Goal: Task Accomplishment & Management: Manage account settings

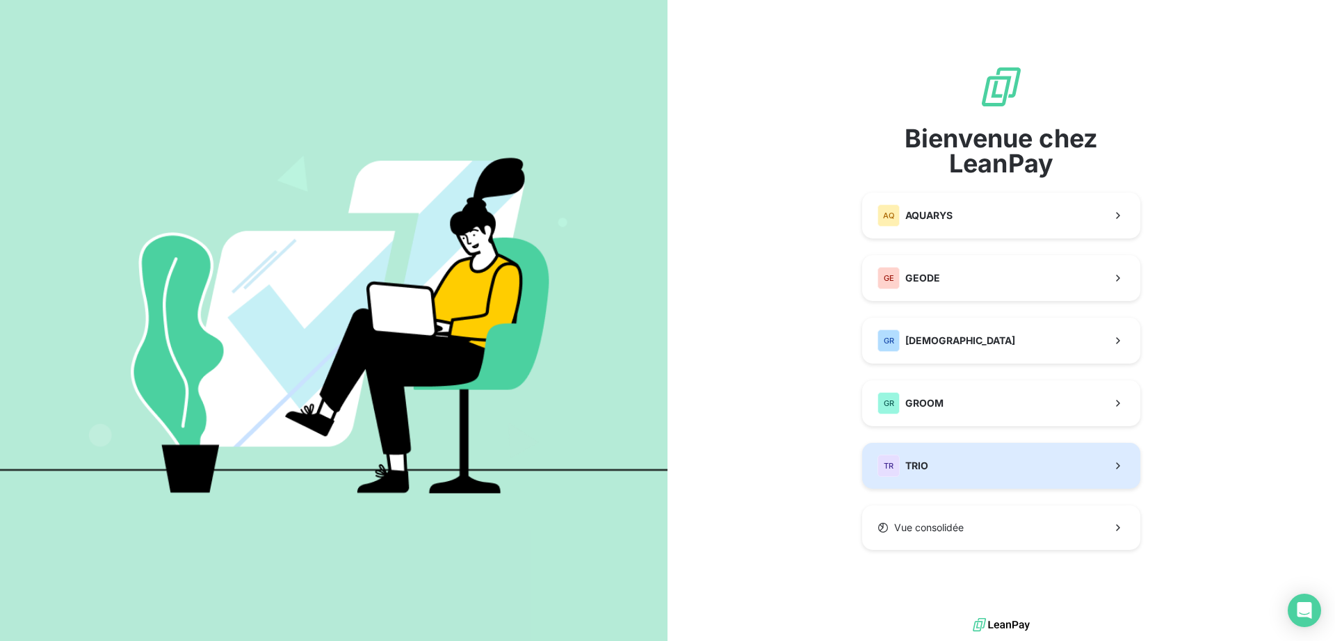
click at [932, 460] on button "TR TRIO" at bounding box center [1001, 466] width 278 height 46
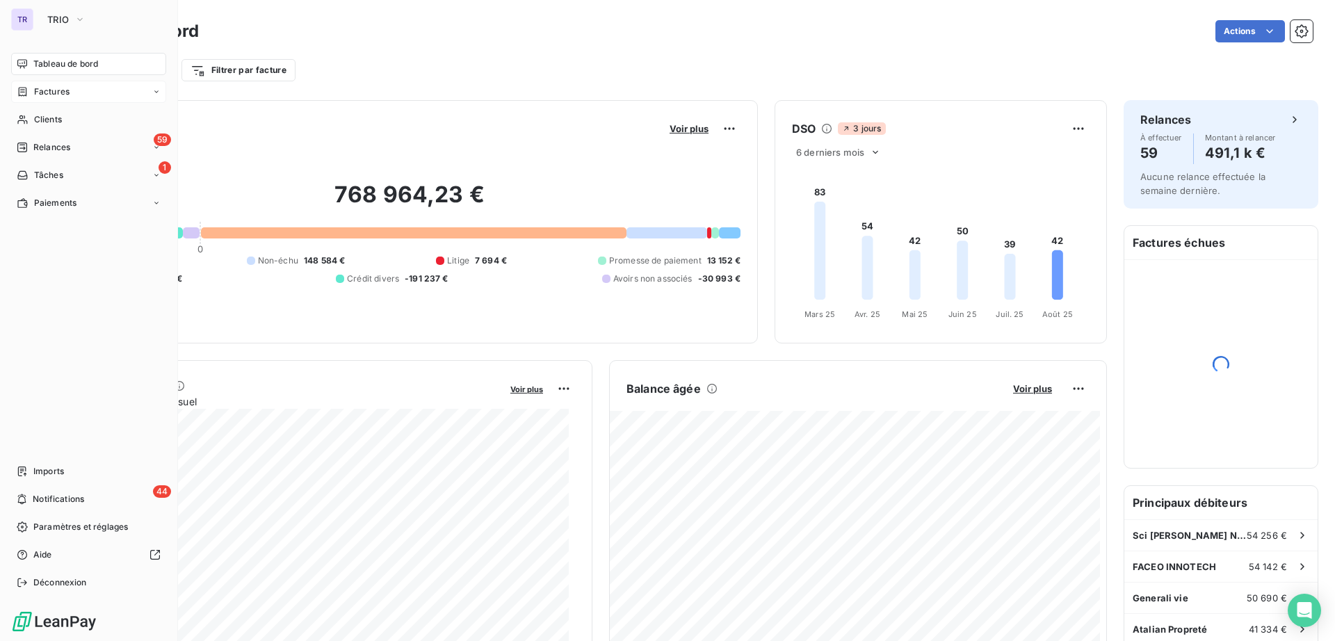
click at [50, 87] on span "Factures" at bounding box center [51, 92] width 35 height 13
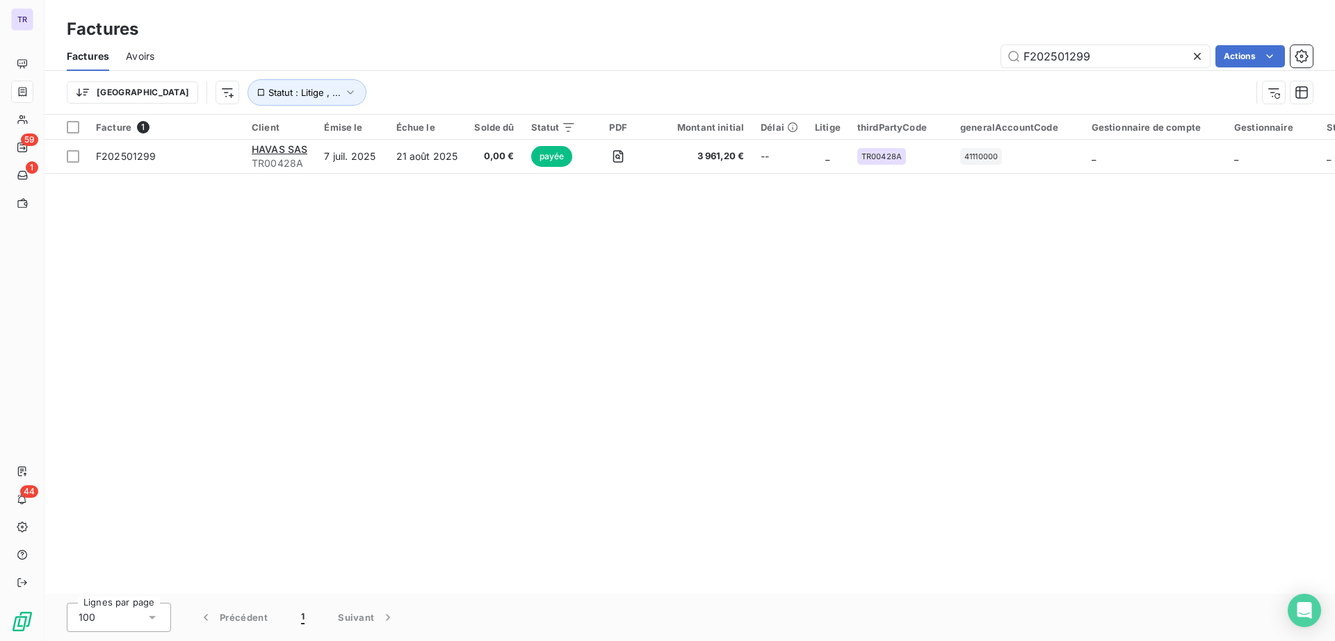
drag, startPoint x: 1101, startPoint y: 55, endPoint x: 712, endPoint y: 53, distance: 389.3
click at [711, 54] on div "F202501299 Actions" at bounding box center [741, 56] width 1141 height 22
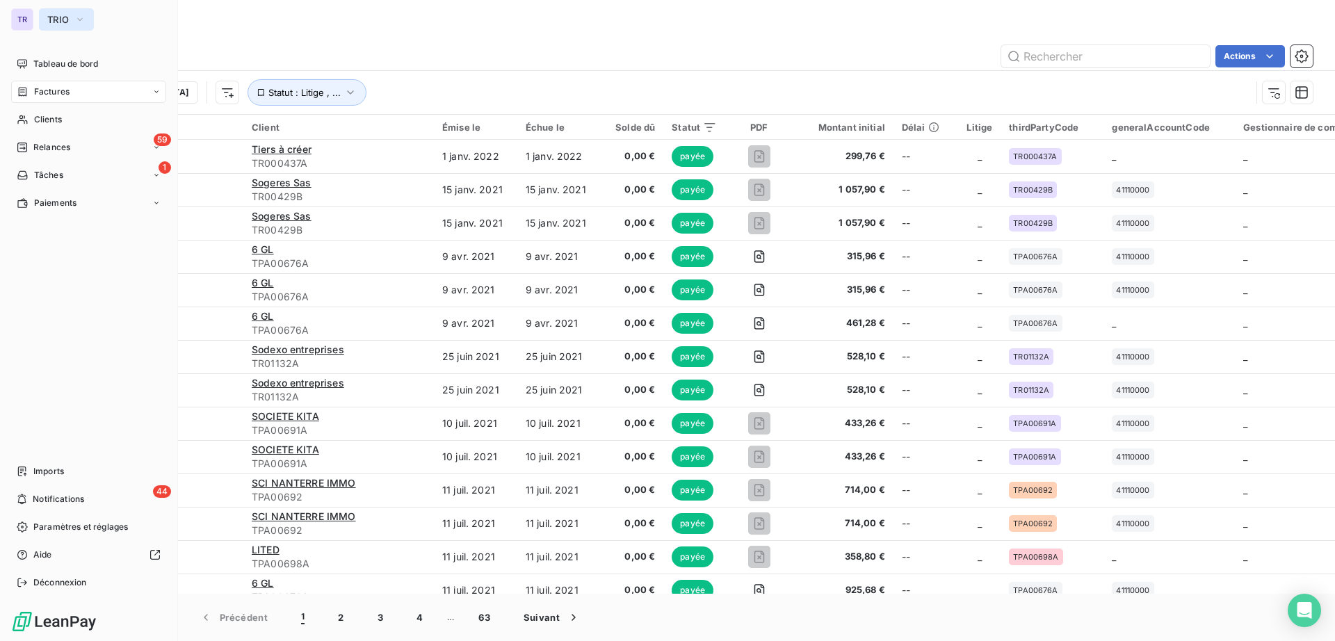
click at [61, 20] on span "TRIO" at bounding box center [58, 19] width 22 height 11
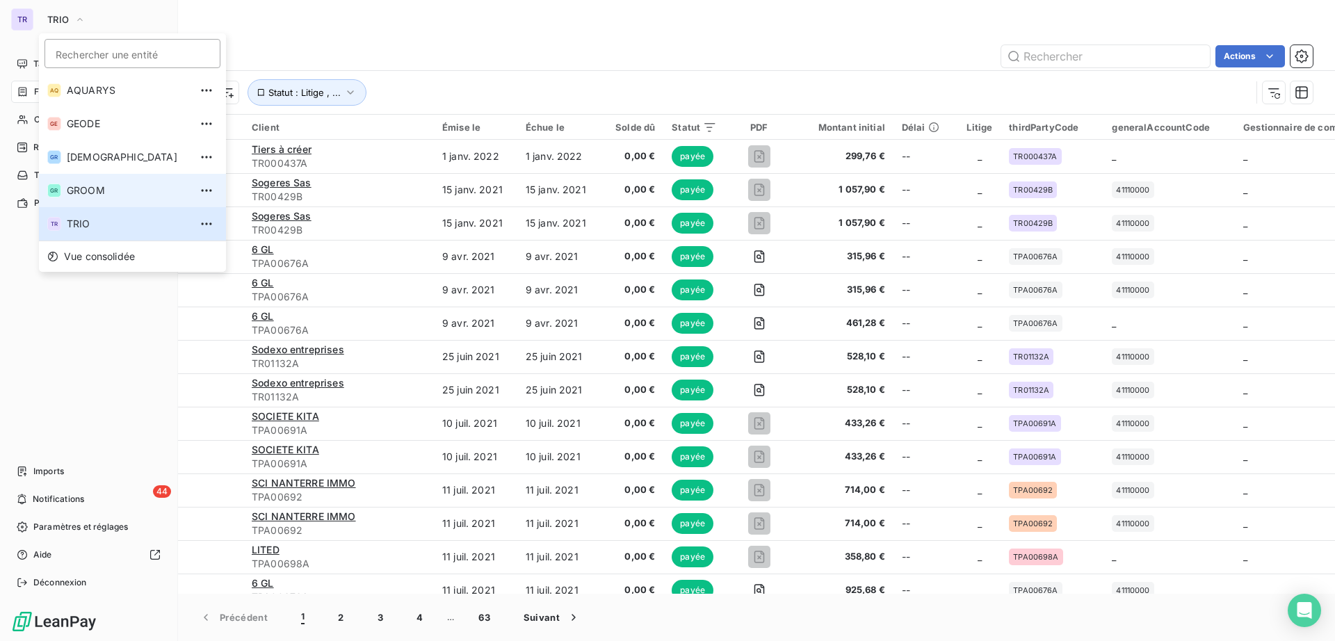
click at [121, 184] on span "GROOM" at bounding box center [128, 191] width 123 height 14
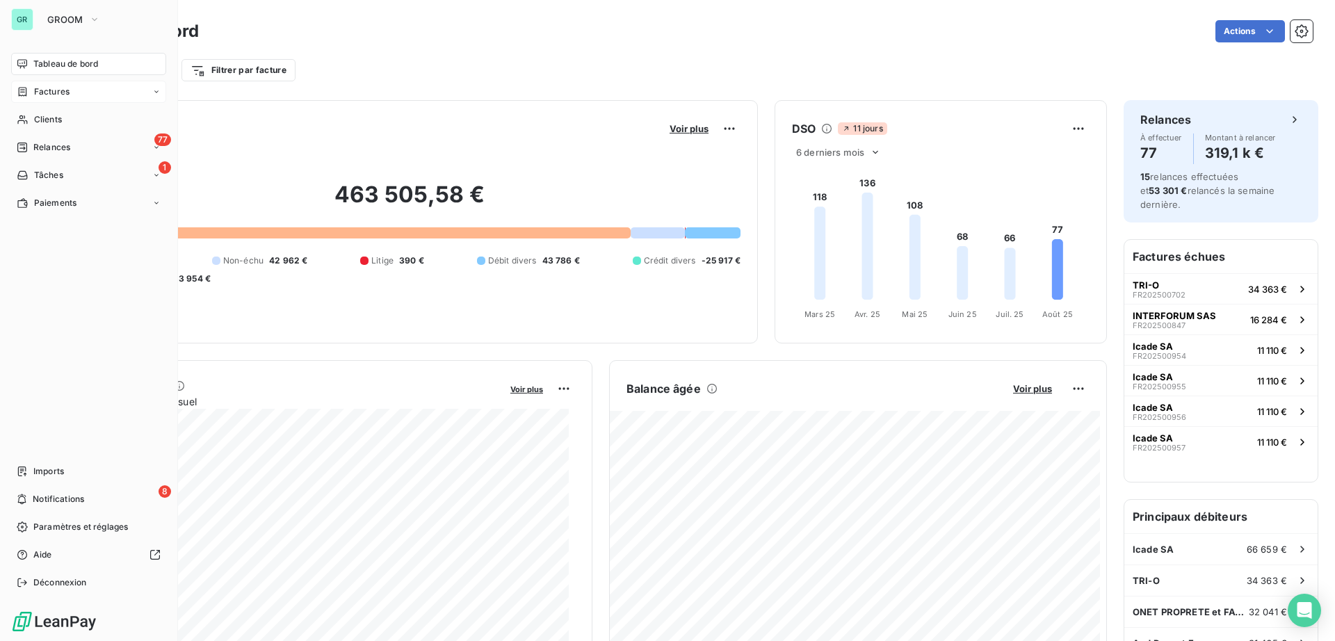
click at [50, 90] on span "Factures" at bounding box center [51, 92] width 35 height 13
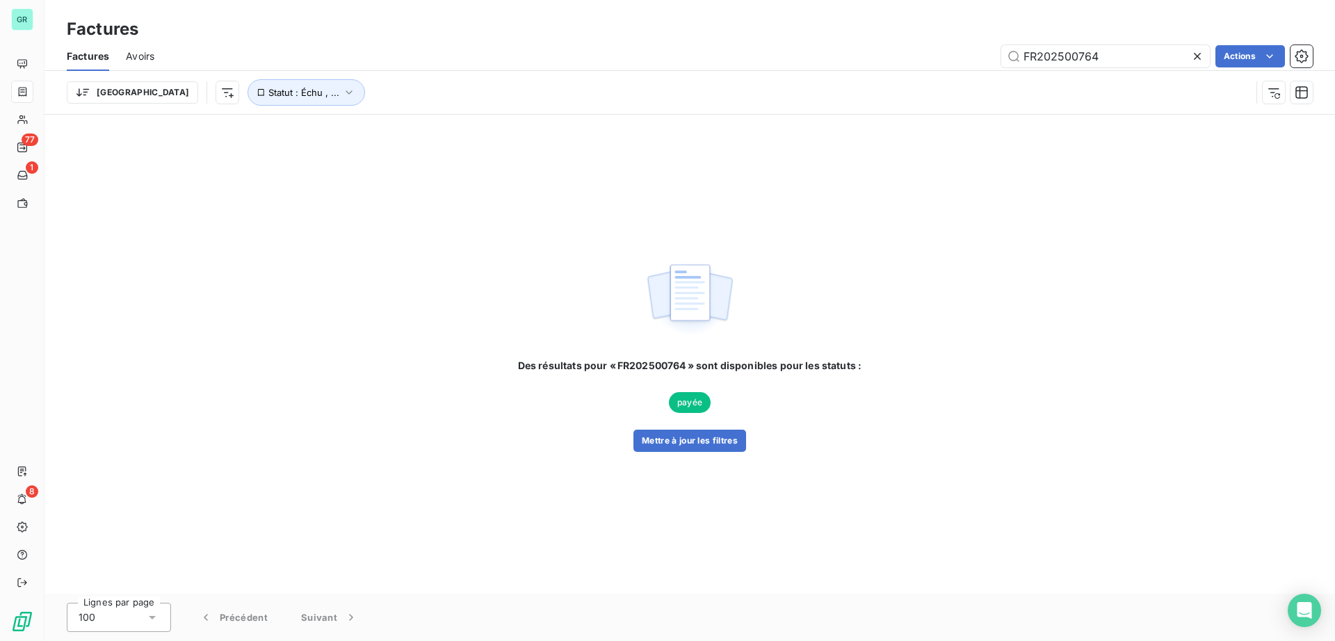
drag, startPoint x: 1128, startPoint y: 58, endPoint x: 466, endPoint y: 56, distance: 661.1
click at [481, 56] on div "FR202500764 Actions" at bounding box center [741, 56] width 1141 height 22
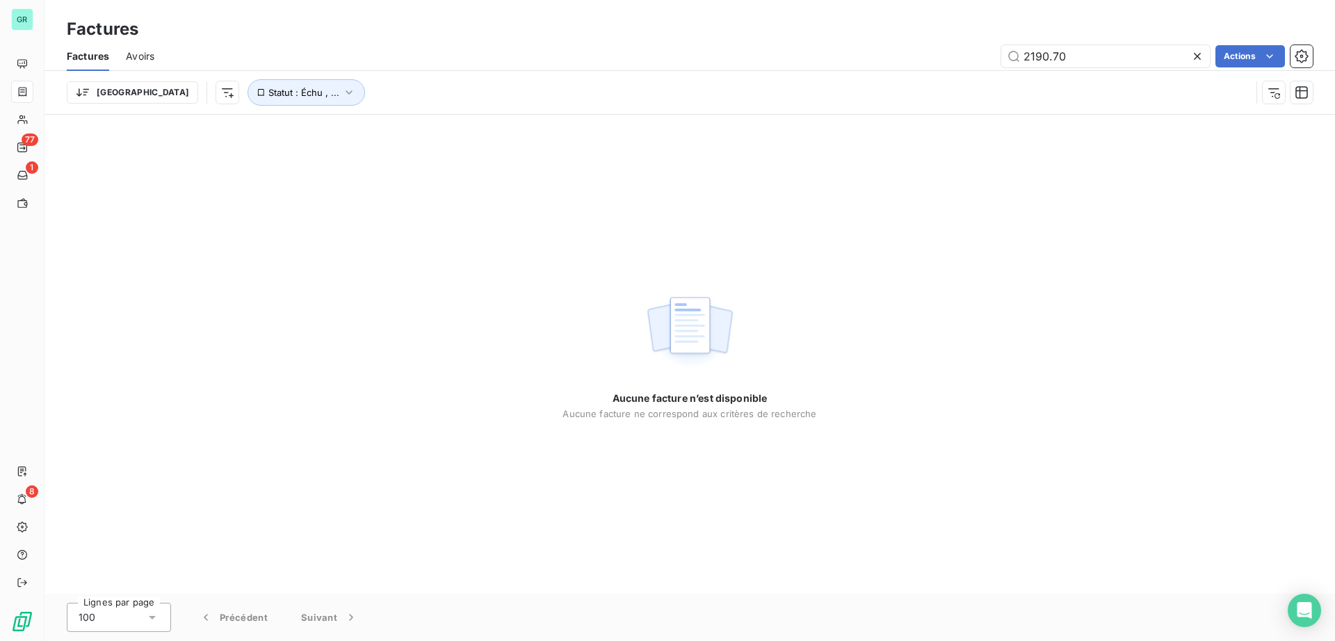
type input "2190.70"
click at [247, 84] on button "Statut : Échu , ..." at bounding box center [305, 92] width 117 height 26
click at [364, 136] on div "échue non-échue" at bounding box center [434, 128] width 200 height 29
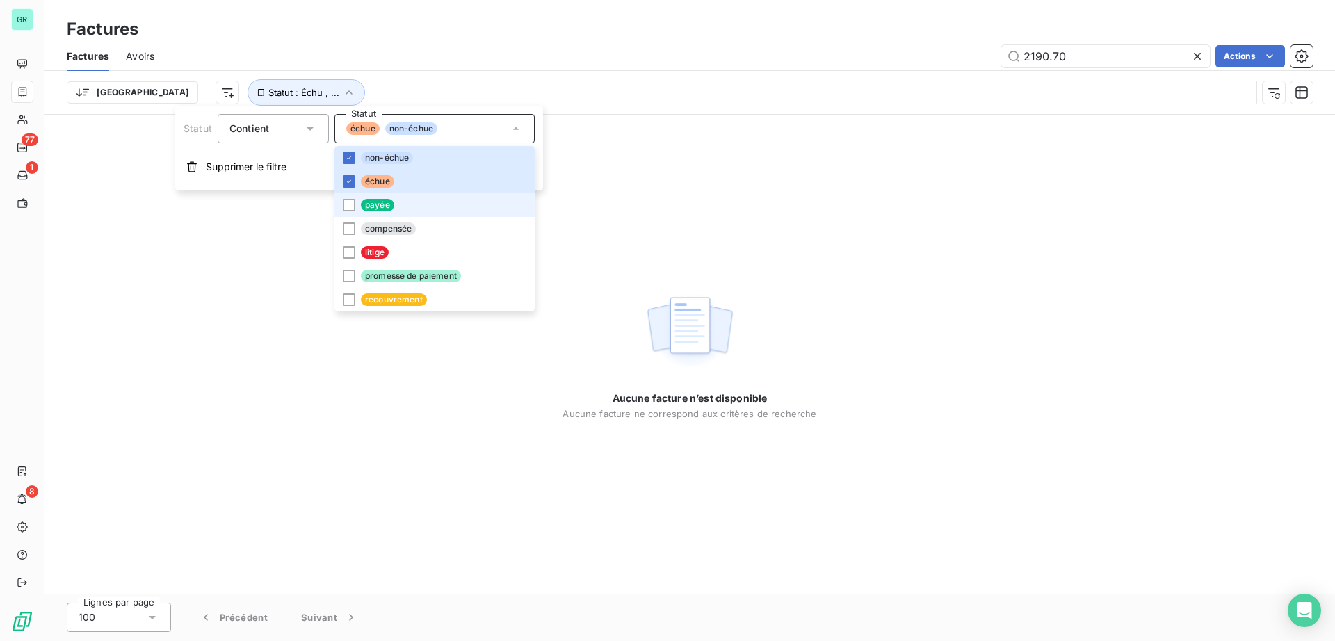
click at [382, 205] on span "payée" at bounding box center [377, 205] width 33 height 13
click at [827, 42] on div "Factures Avoirs 2190.70 Actions" at bounding box center [689, 56] width 1290 height 29
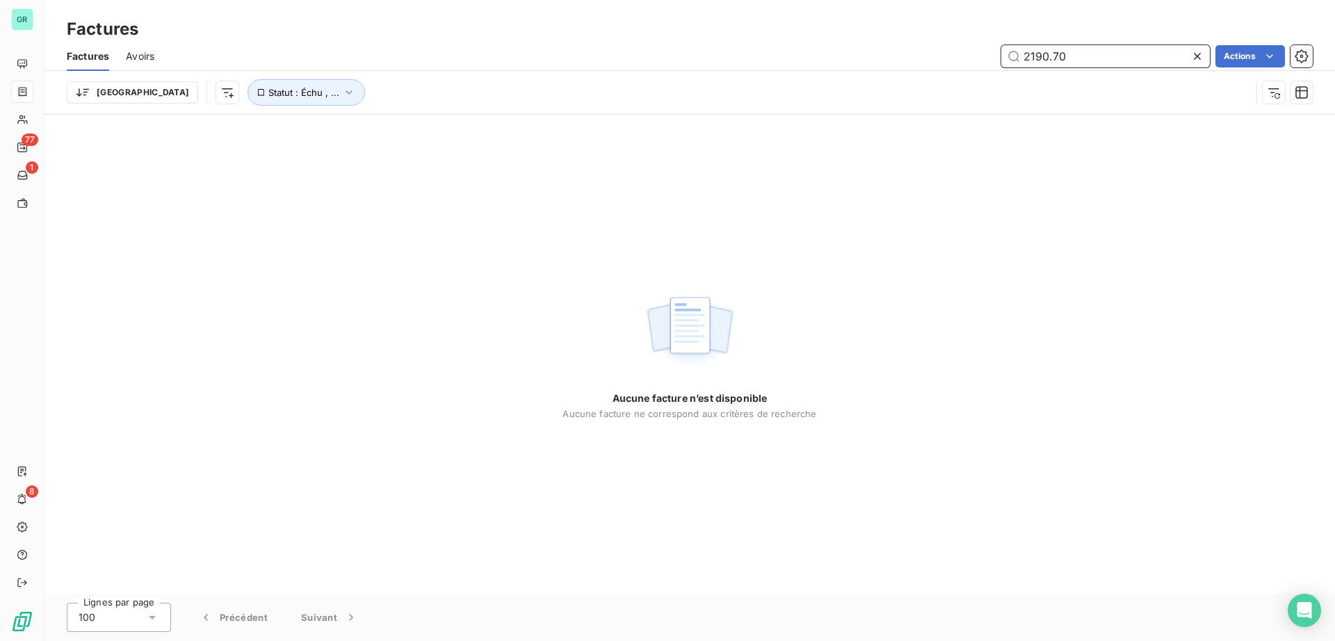
drag, startPoint x: 875, startPoint y: 58, endPoint x: 634, endPoint y: 58, distance: 241.2
click at [634, 58] on div "2190.70 Actions" at bounding box center [741, 56] width 1141 height 22
click at [268, 90] on span "Statut : Échu , ..." at bounding box center [303, 92] width 71 height 11
click at [412, 133] on span "non-échue" at bounding box center [411, 128] width 52 height 13
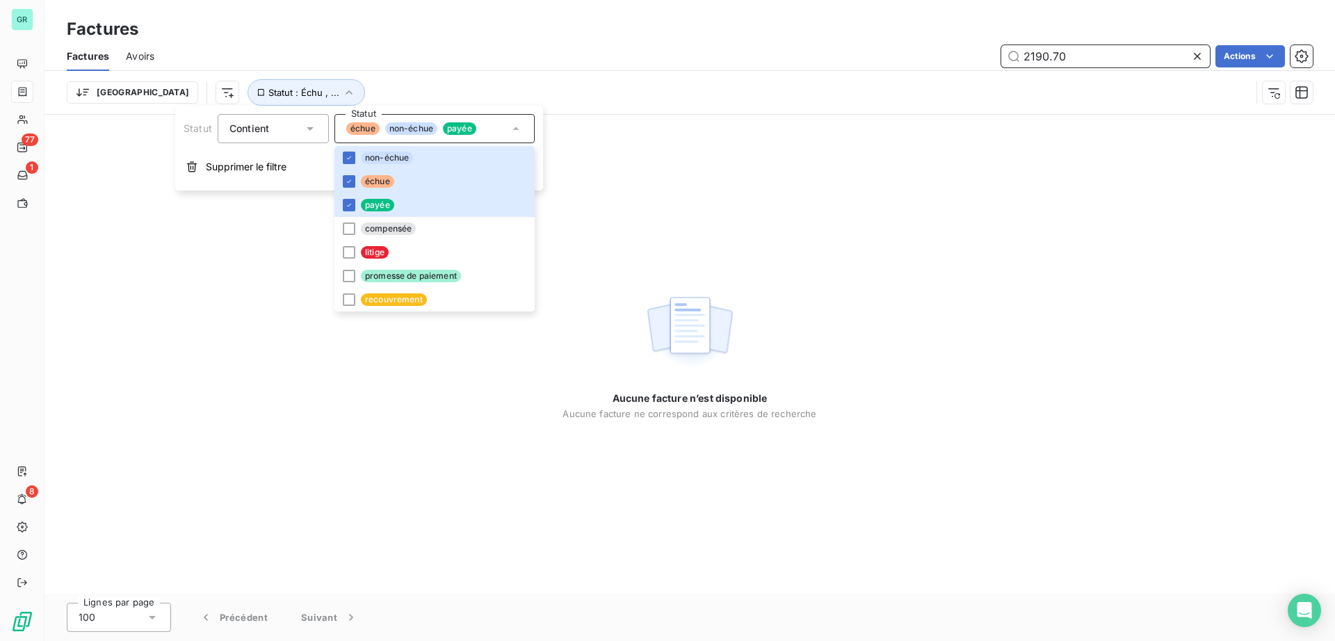
click at [1082, 53] on input "2190.70" at bounding box center [1105, 56] width 209 height 22
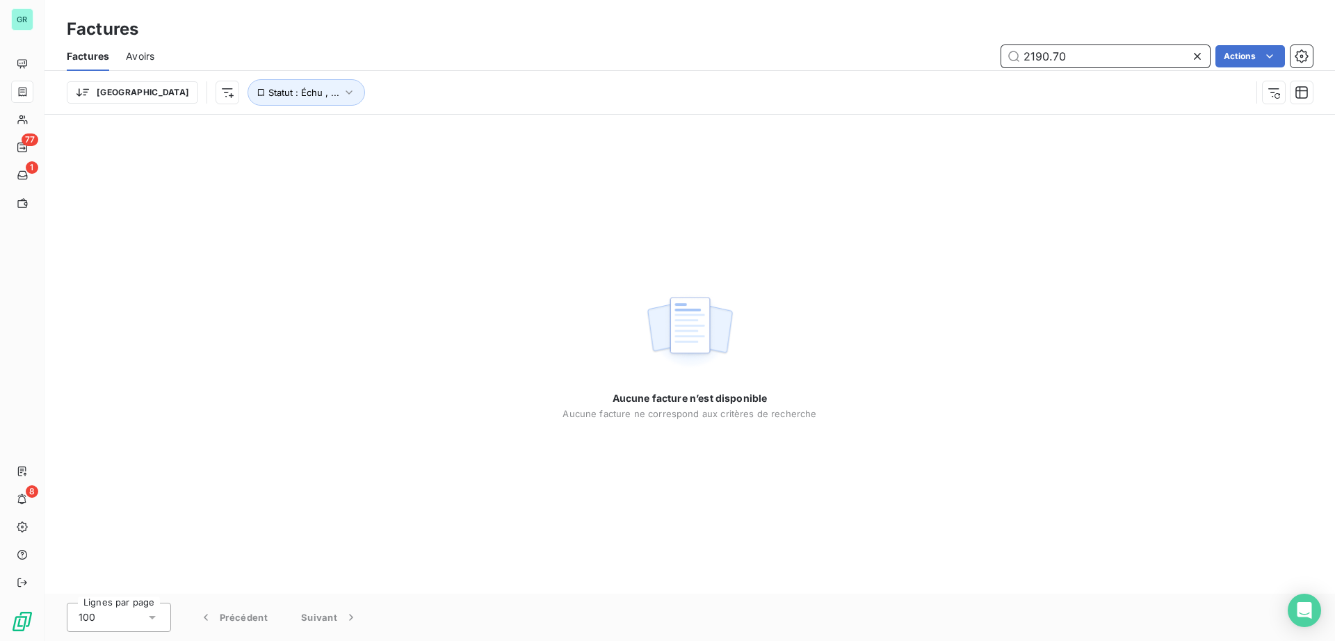
drag, startPoint x: 1087, startPoint y: 55, endPoint x: 414, endPoint y: 38, distance: 673.1
click at [415, 39] on div "Factures Factures Avoirs 2190.70 Actions Trier Statut : Échu , ..." at bounding box center [689, 57] width 1290 height 115
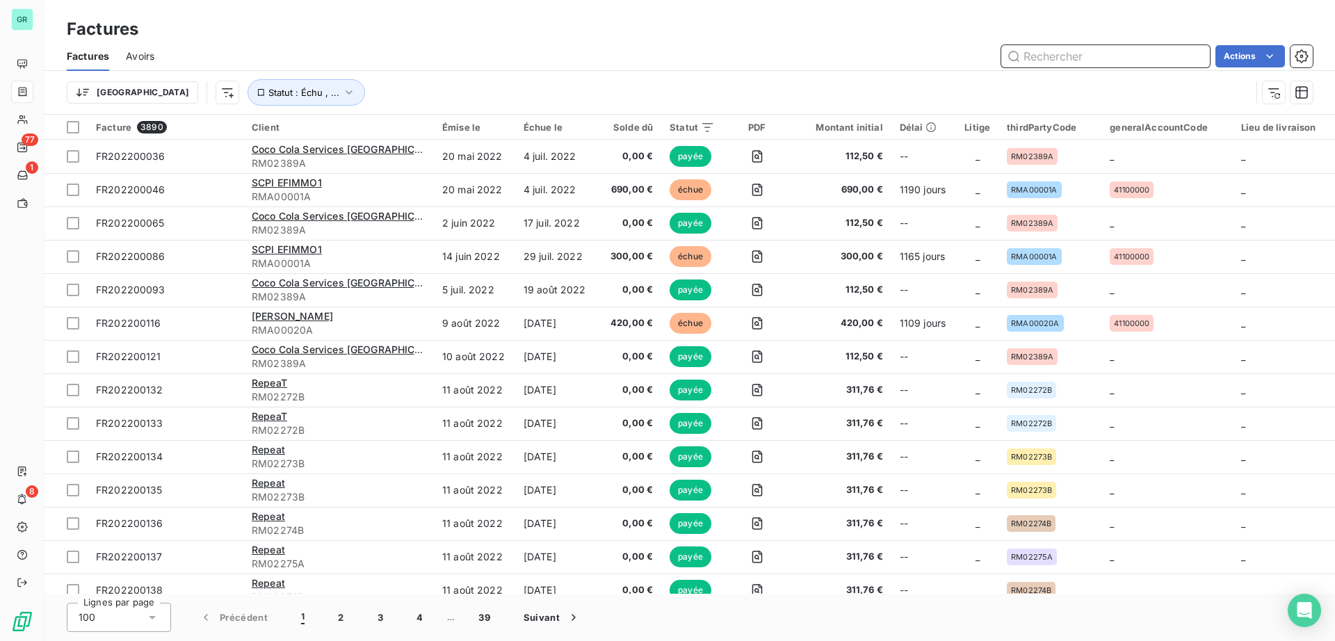
click at [1044, 62] on input "text" at bounding box center [1105, 56] width 209 height 22
click at [1040, 58] on input "text" at bounding box center [1105, 56] width 209 height 22
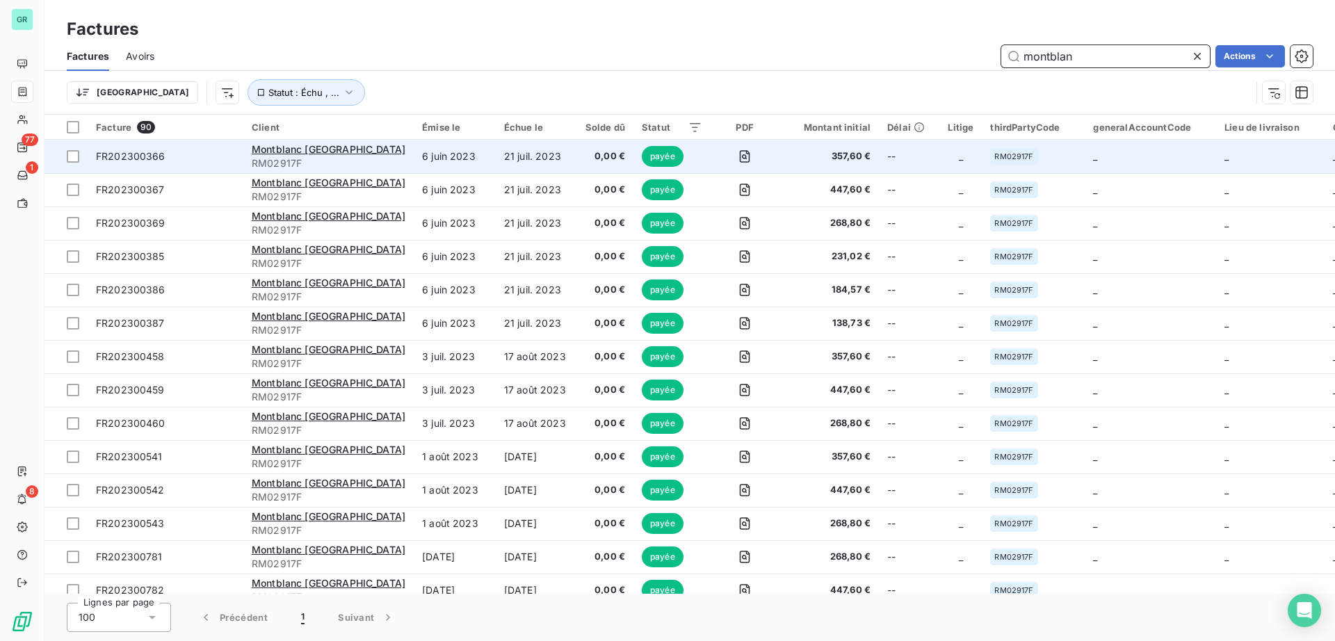
type input "montblan"
click at [331, 156] on span "RM02917F" at bounding box center [329, 163] width 154 height 14
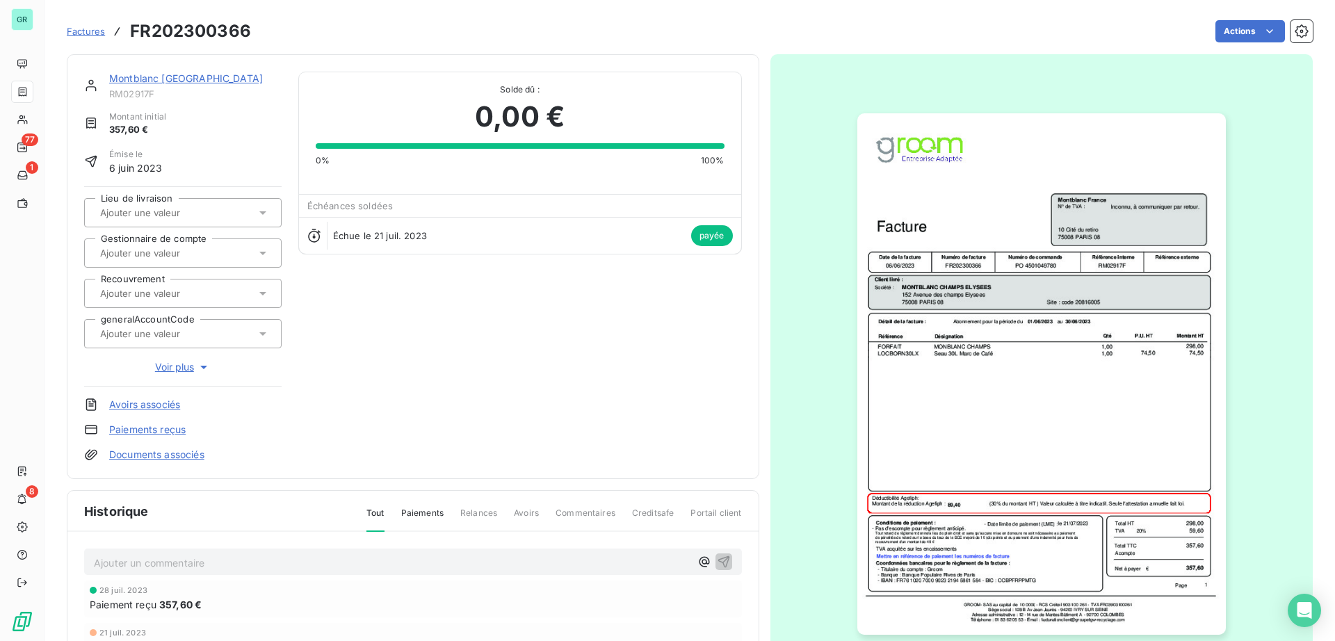
click at [138, 74] on link "Montblanc [GEOGRAPHIC_DATA]" at bounding box center [186, 78] width 154 height 12
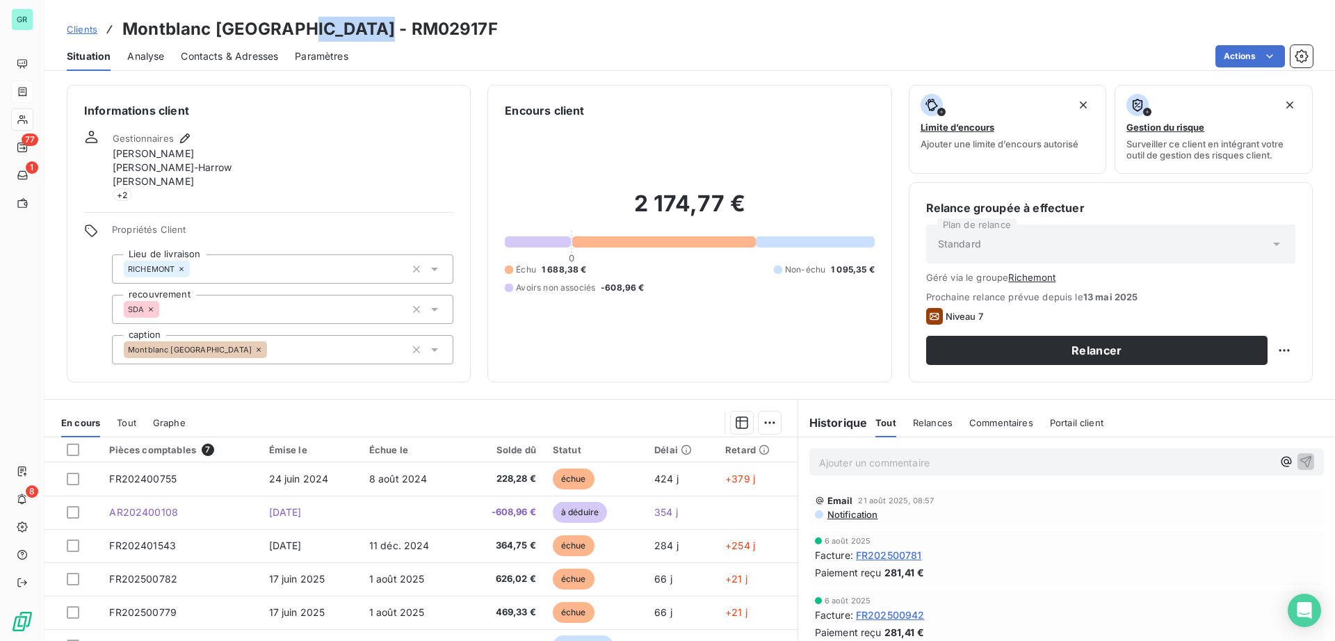
drag, startPoint x: 379, startPoint y: 34, endPoint x: 291, endPoint y: 35, distance: 88.3
click at [291, 35] on div "Clients Montblanc [GEOGRAPHIC_DATA] - RM02917F" at bounding box center [689, 29] width 1290 height 25
copy h3 "RM02917F"
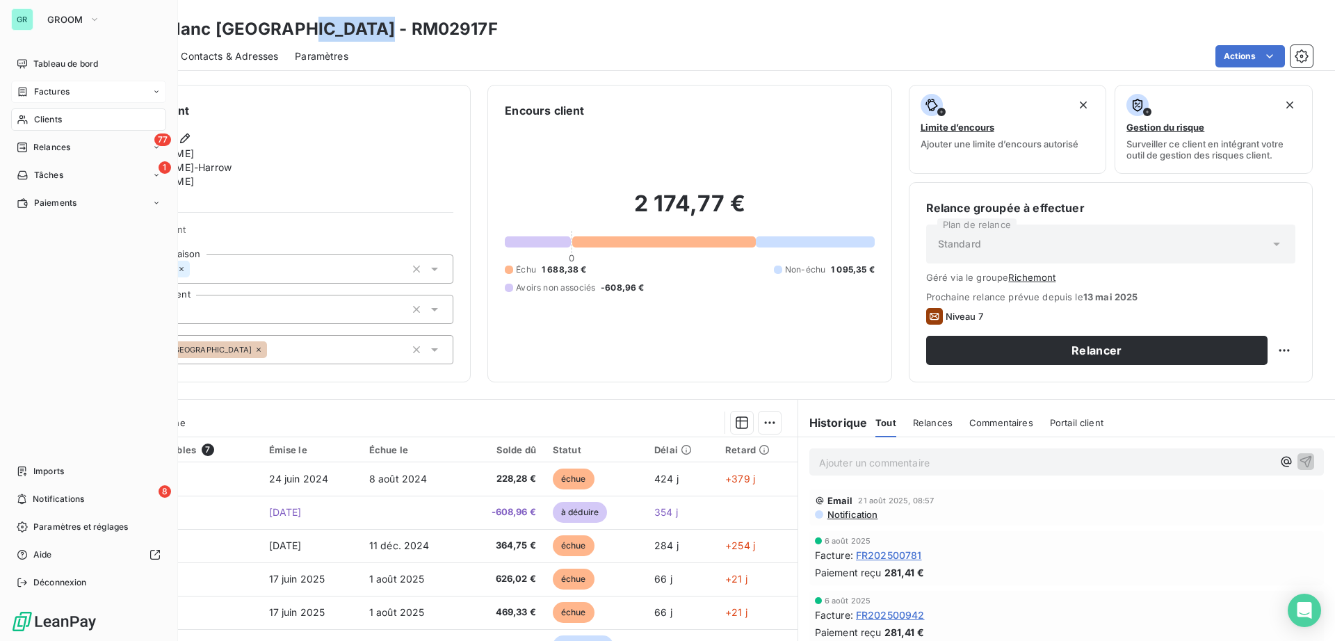
drag, startPoint x: 38, startPoint y: 88, endPoint x: 82, endPoint y: 88, distance: 43.8
click at [39, 88] on span "Factures" at bounding box center [51, 92] width 35 height 13
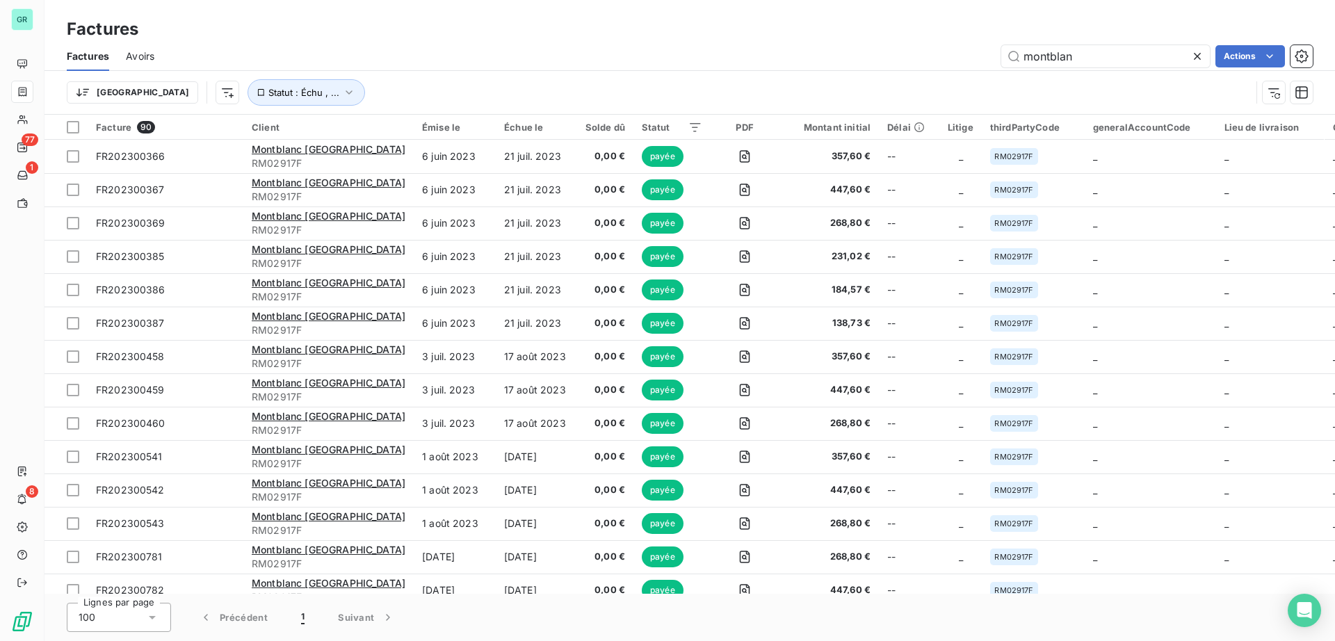
drag, startPoint x: 1105, startPoint y: 47, endPoint x: 542, endPoint y: 45, distance: 563.8
click at [531, 47] on div "montblan Actions" at bounding box center [741, 56] width 1141 height 22
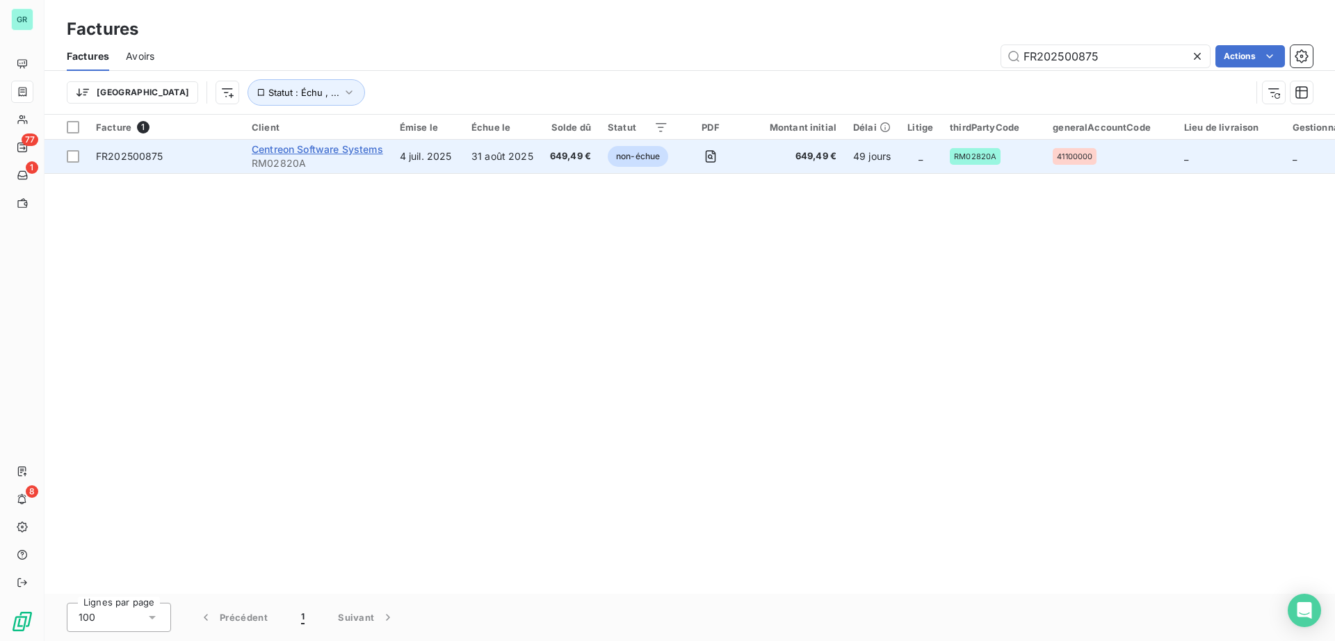
type input "FR202500875"
click at [355, 153] on span "Centreon Software Systems" at bounding box center [317, 149] width 131 height 12
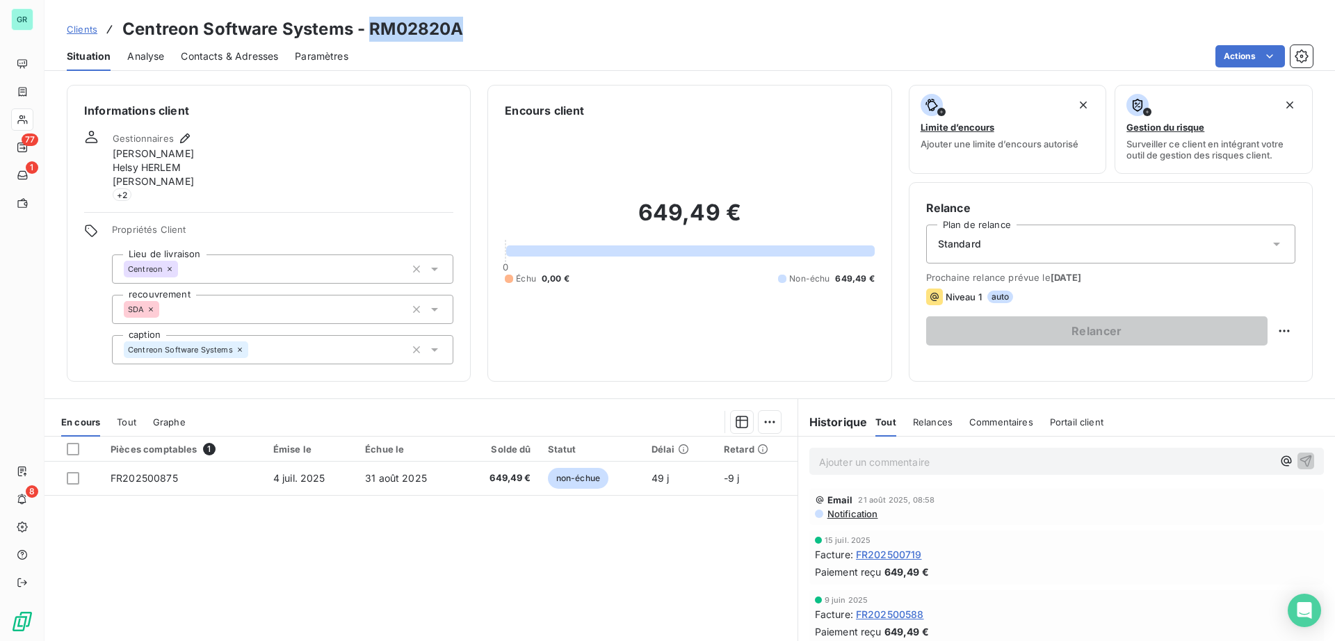
drag, startPoint x: 462, startPoint y: 31, endPoint x: 368, endPoint y: 29, distance: 93.9
click at [368, 29] on h3 "Centreon Software Systems - RM02820A" at bounding box center [292, 29] width 341 height 25
copy h3 "RM02820A"
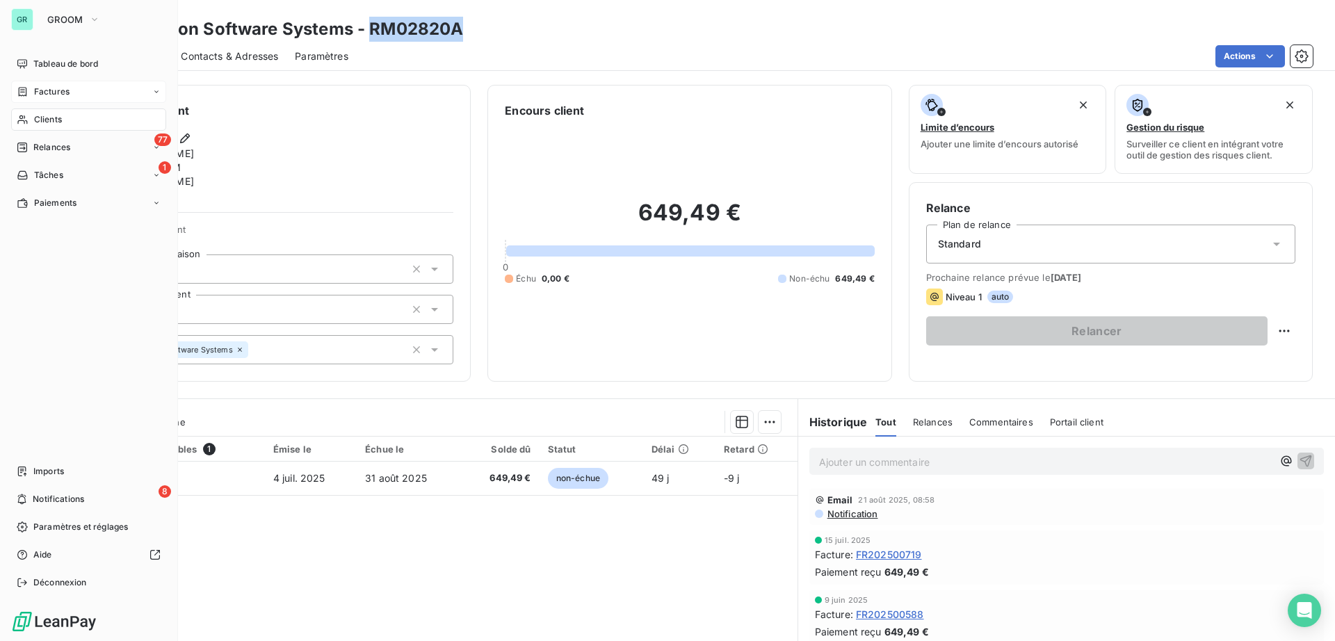
click at [53, 88] on span "Factures" at bounding box center [51, 92] width 35 height 13
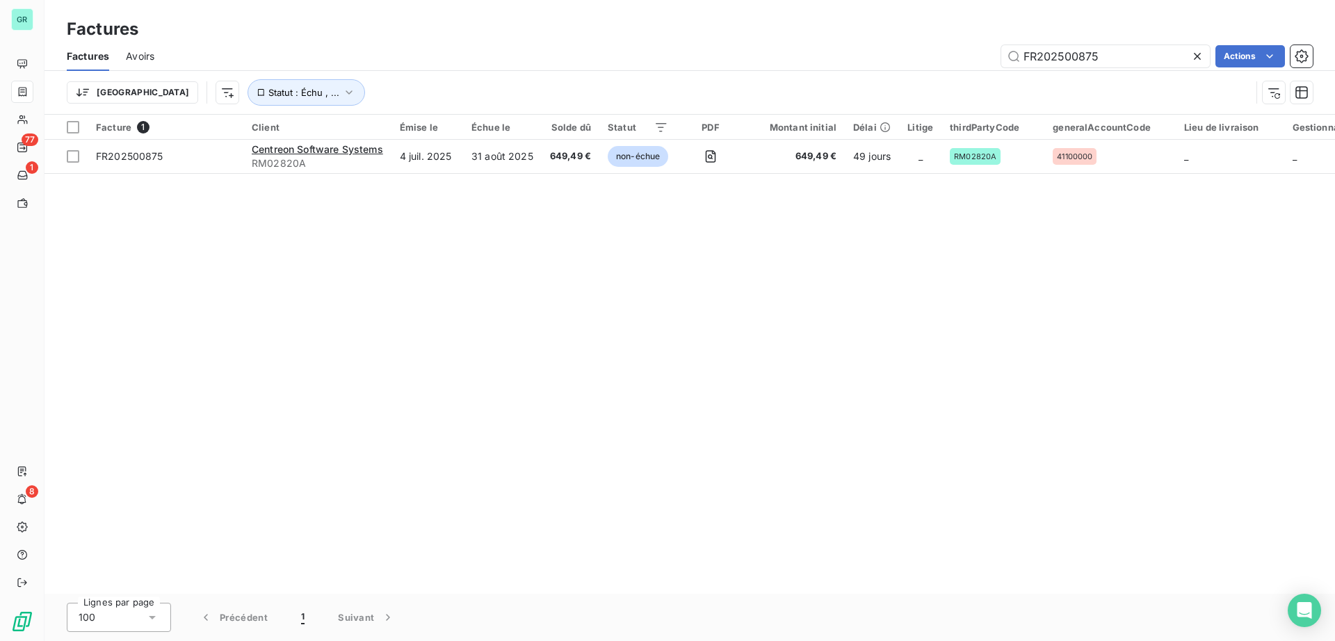
drag, startPoint x: 1135, startPoint y: 56, endPoint x: 28, endPoint y: 29, distance: 1107.0
click at [136, 29] on div "Factures Factures Avoirs FR202500875 Actions Trier Statut : Échu , ..." at bounding box center [689, 57] width 1290 height 115
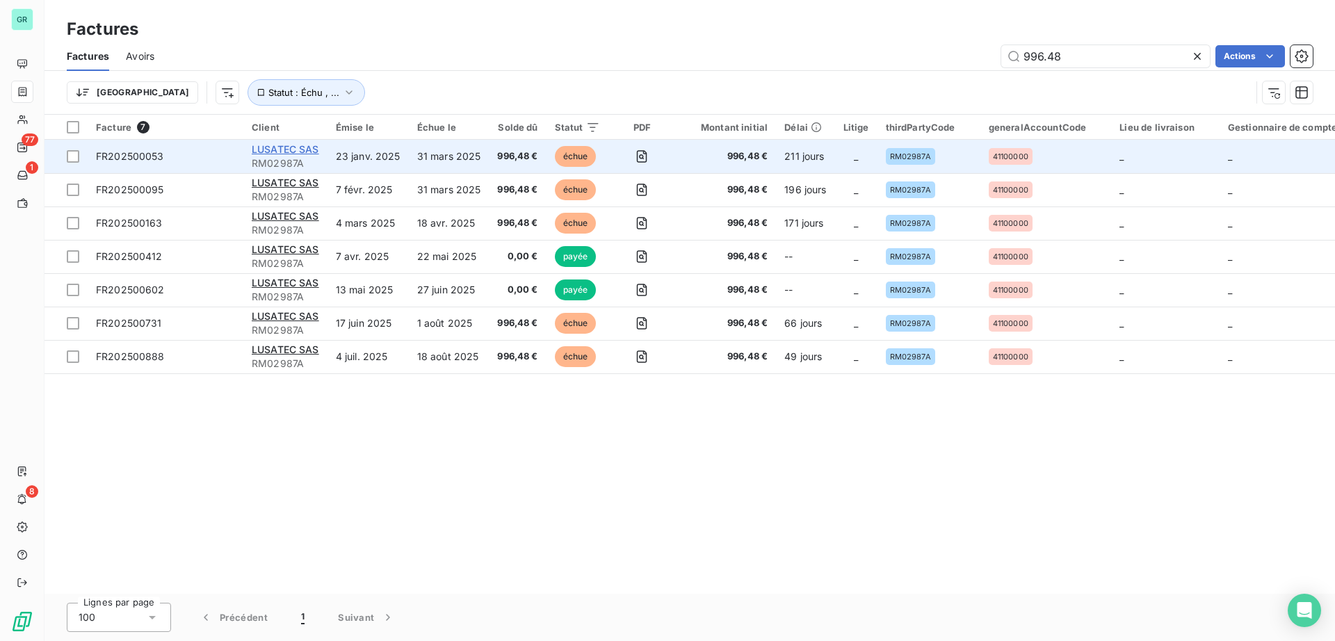
type input "996.48"
click at [304, 147] on span "LUSATEC SAS" at bounding box center [285, 149] width 67 height 12
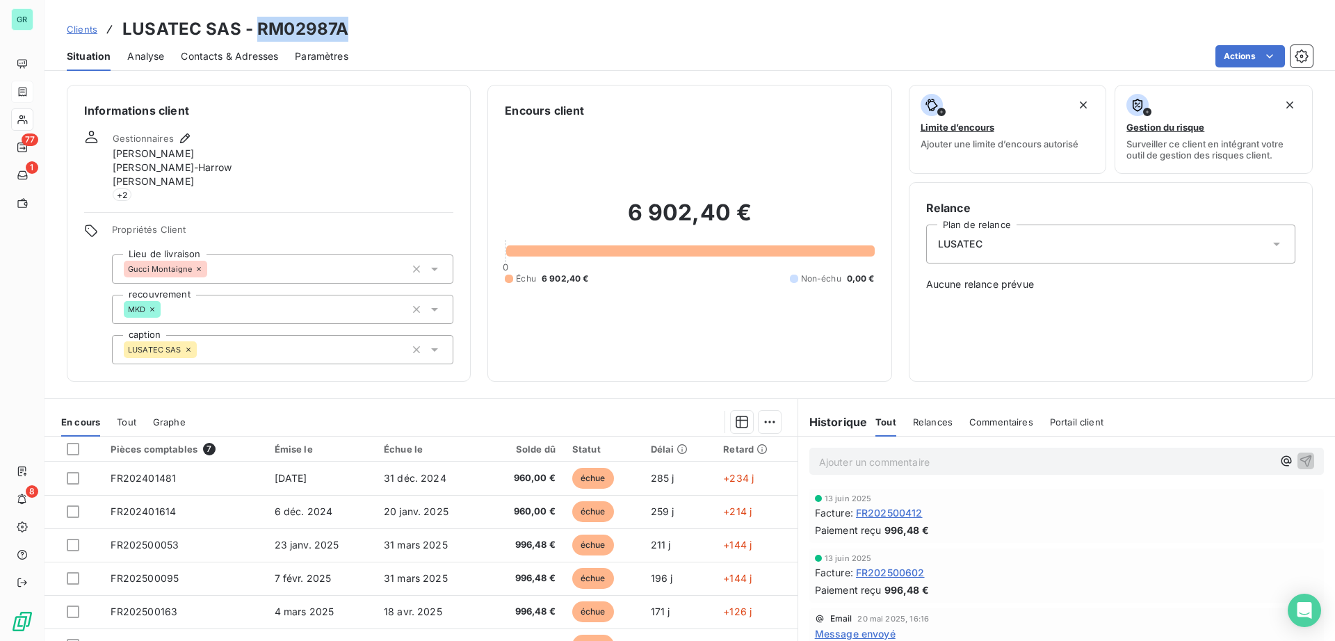
drag, startPoint x: 349, startPoint y: 33, endPoint x: 257, endPoint y: 28, distance: 92.6
click at [257, 28] on div "Clients LUSATEC SAS - RM02987A" at bounding box center [689, 29] width 1290 height 25
copy h3 "RM02987A"
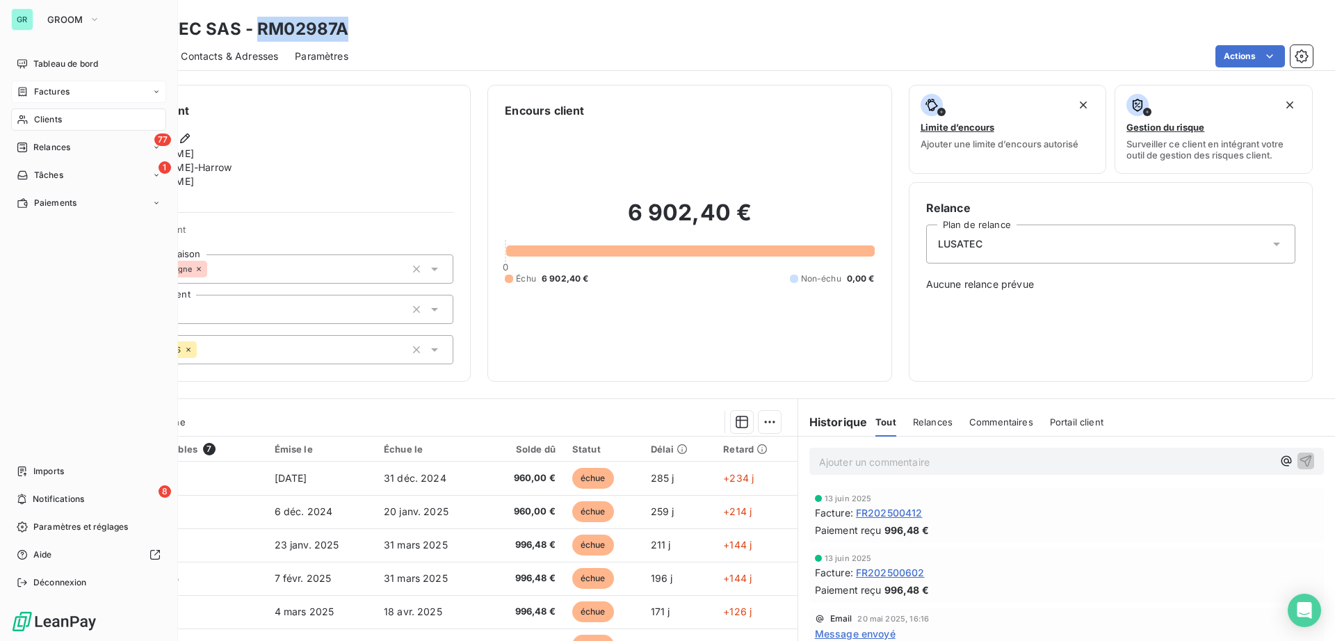
drag, startPoint x: 49, startPoint y: 88, endPoint x: 165, endPoint y: 96, distance: 116.4
click at [49, 88] on span "Factures" at bounding box center [51, 92] width 35 height 13
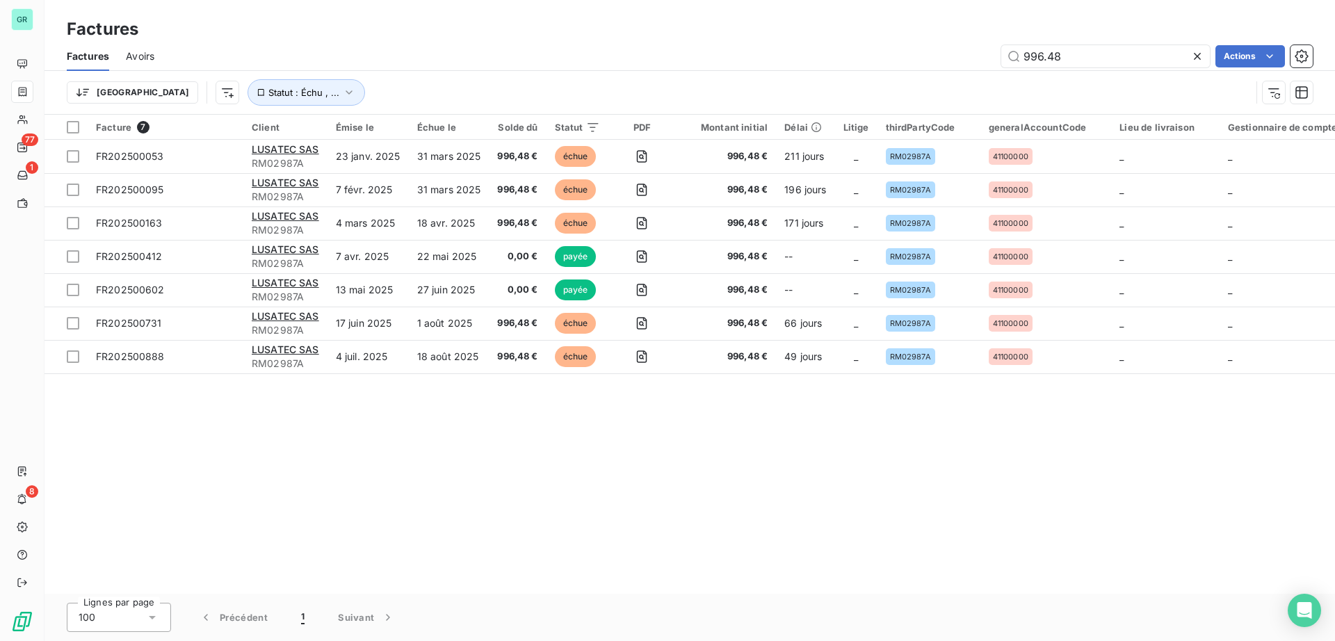
drag, startPoint x: 1014, startPoint y: 49, endPoint x: 929, endPoint y: 47, distance: 85.5
click at [911, 46] on div "996.48 Actions" at bounding box center [741, 56] width 1141 height 22
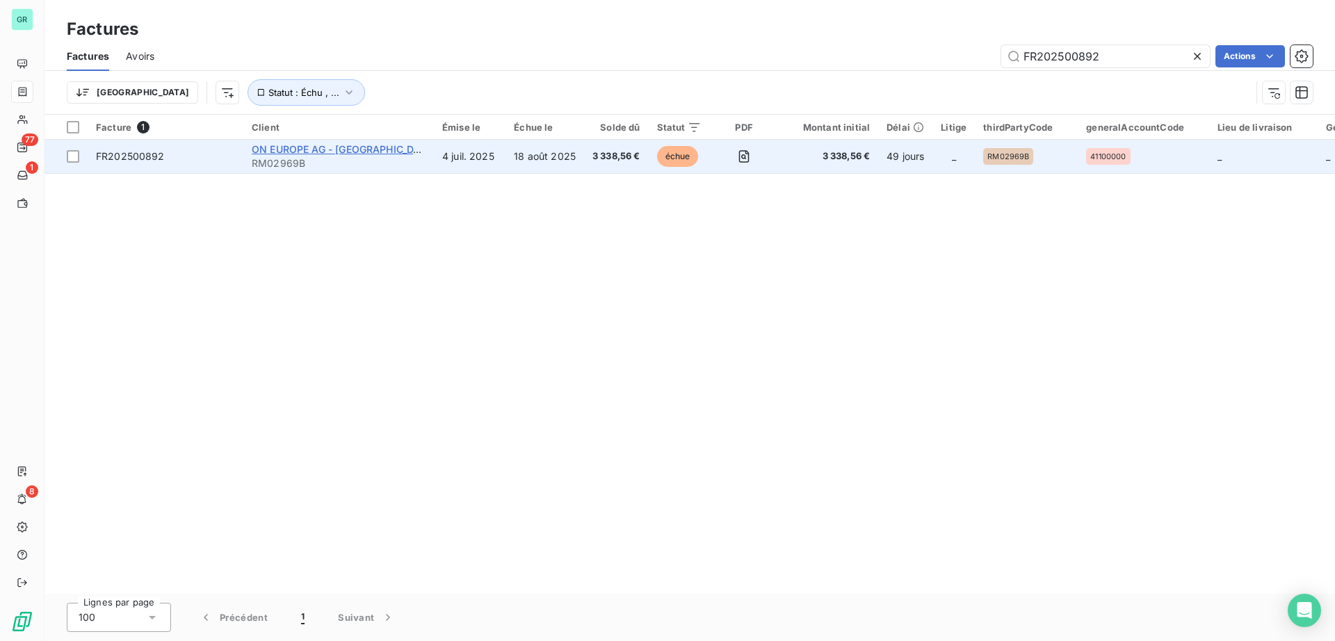
type input "FR202500892"
click at [304, 149] on span "ON EUROPE AG - [GEOGRAPHIC_DATA]" at bounding box center [344, 149] width 184 height 12
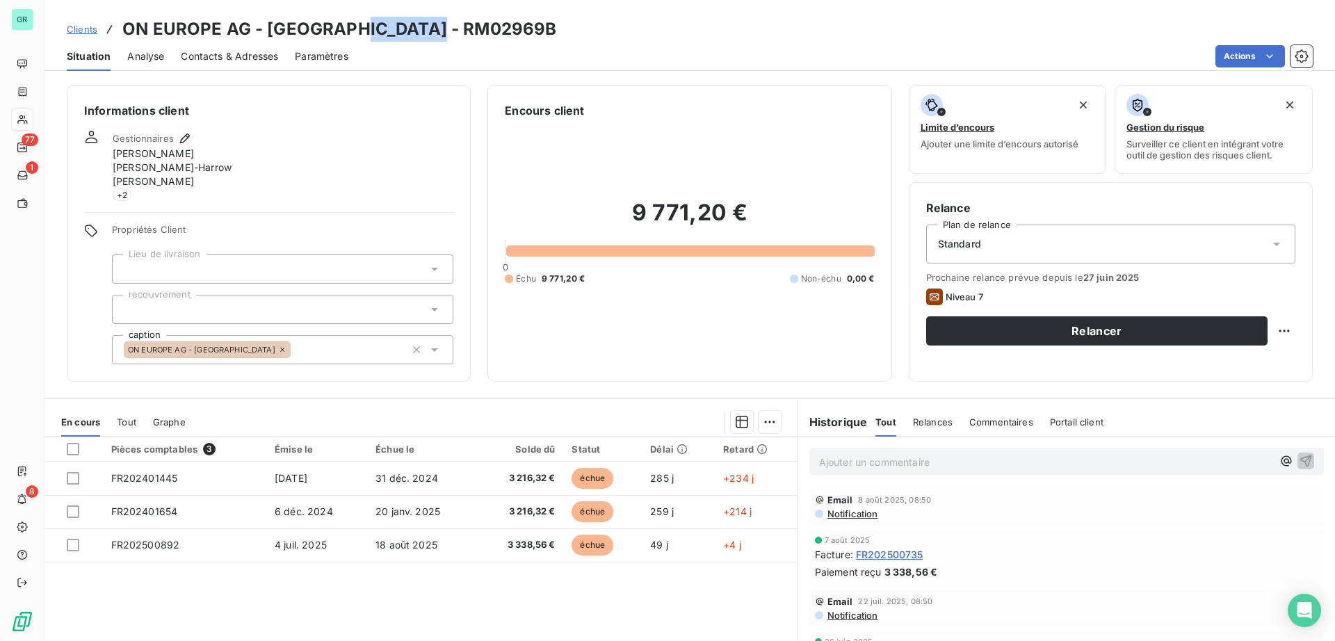
drag, startPoint x: 441, startPoint y: 35, endPoint x: 336, endPoint y: 29, distance: 105.2
click at [336, 29] on div "Clients ON EUROPE AG - [GEOGRAPHIC_DATA] - RM02969B" at bounding box center [689, 29] width 1290 height 25
copy h3 "RM02969B"
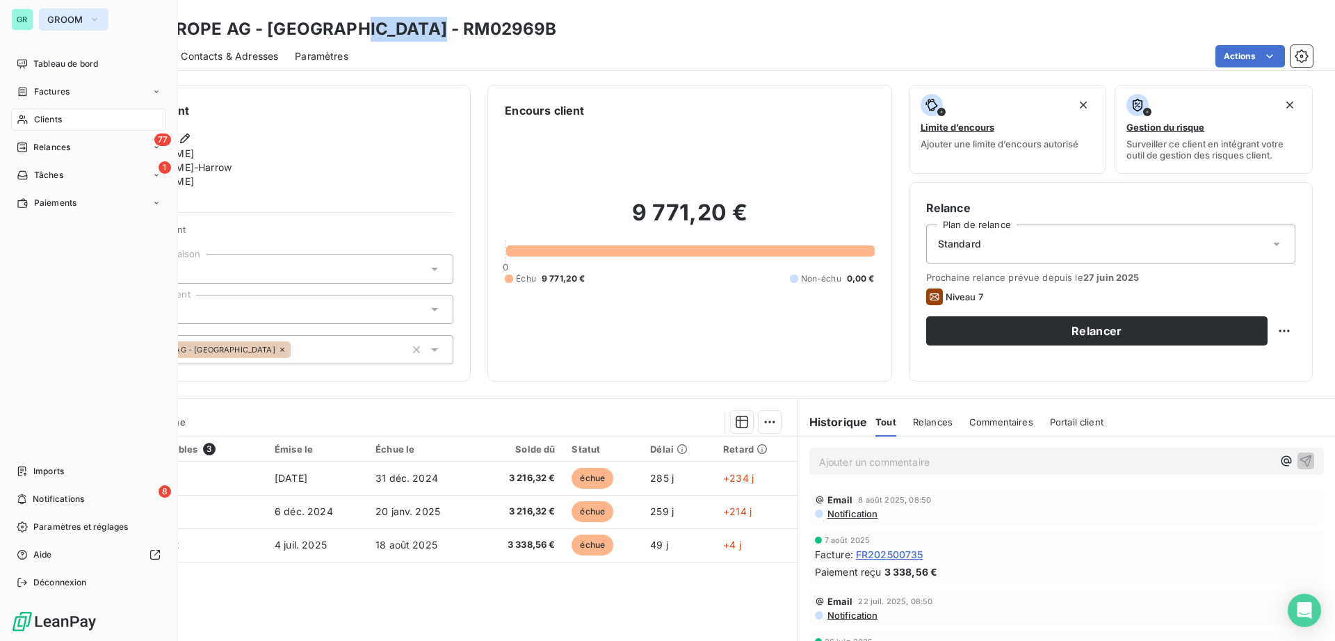
click at [81, 17] on span "GROOM" at bounding box center [65, 19] width 36 height 11
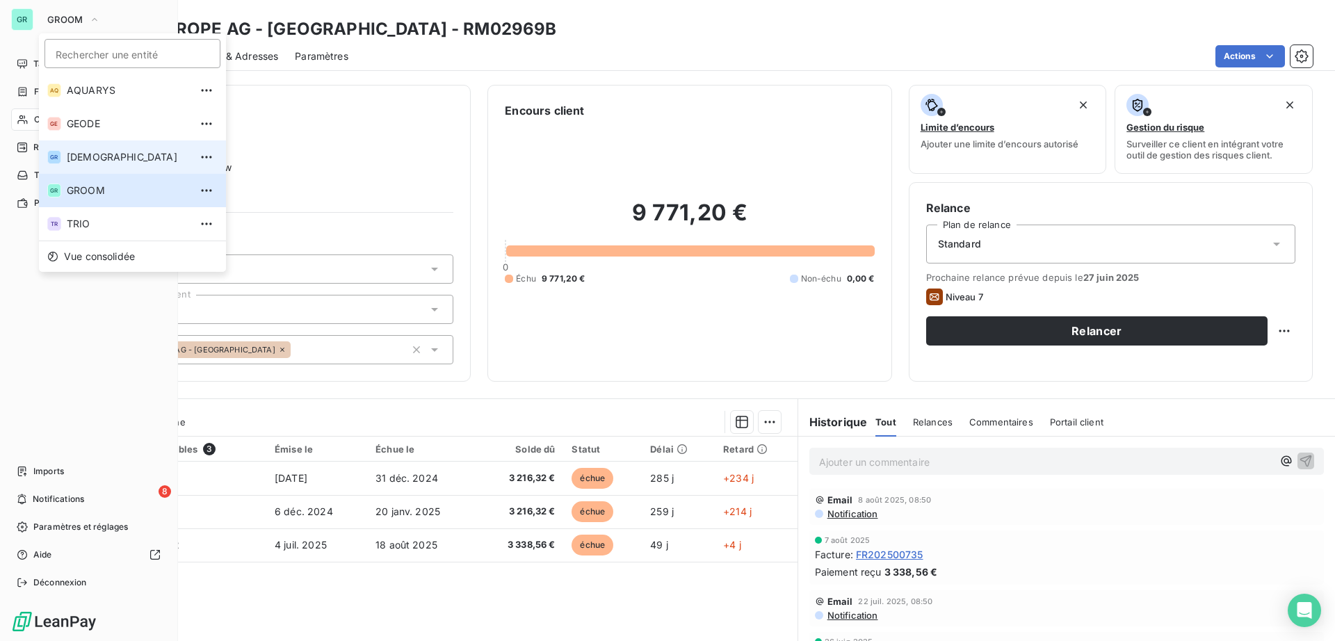
click at [101, 154] on span "[DEMOGRAPHIC_DATA]" at bounding box center [128, 157] width 123 height 14
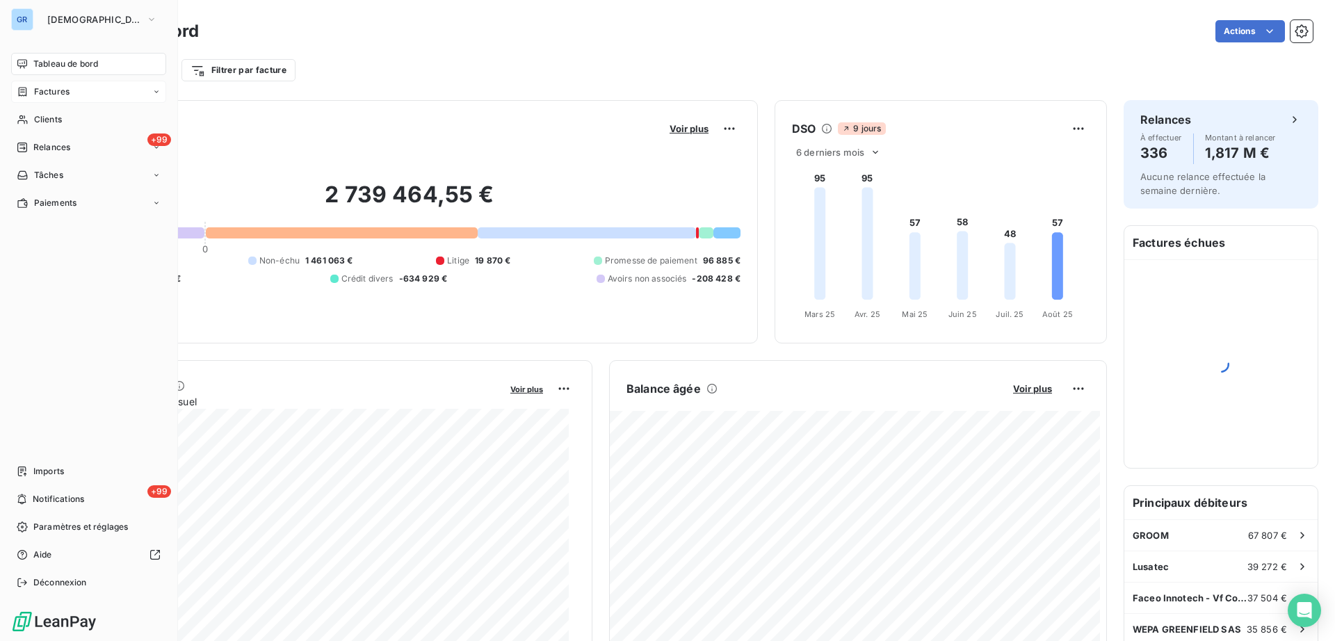
click at [58, 88] on span "Factures" at bounding box center [51, 92] width 35 height 13
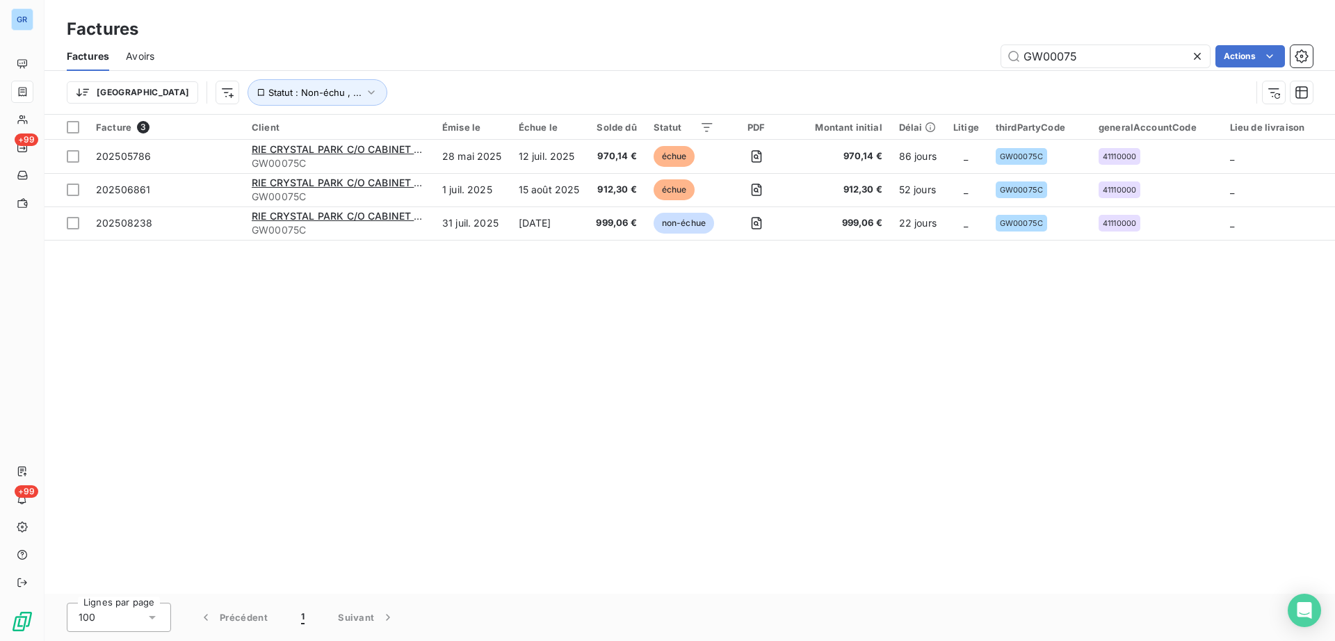
drag, startPoint x: 1110, startPoint y: 65, endPoint x: 679, endPoint y: 53, distance: 431.2
click at [681, 53] on div "GW00075 Actions" at bounding box center [741, 56] width 1141 height 22
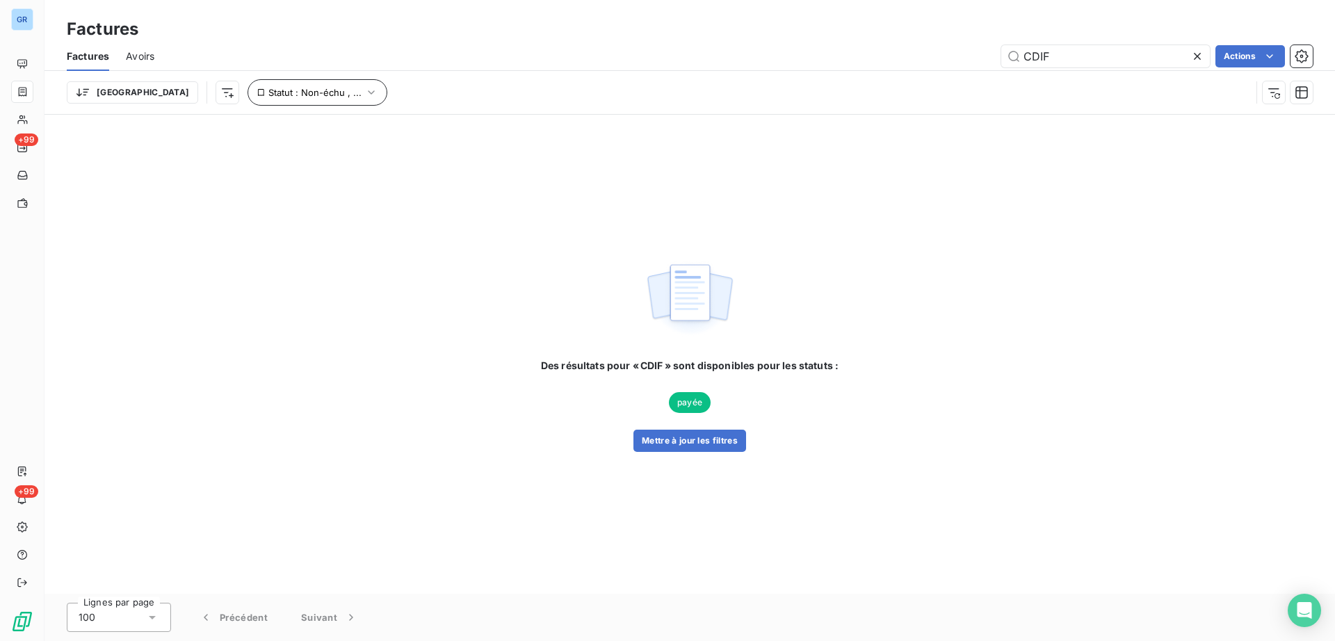
type input "CDIF"
click at [249, 99] on button "Statut : Non-échu , ..." at bounding box center [317, 92] width 140 height 26
click at [425, 134] on span "promesse de paiement" at bounding box center [454, 128] width 100 height 13
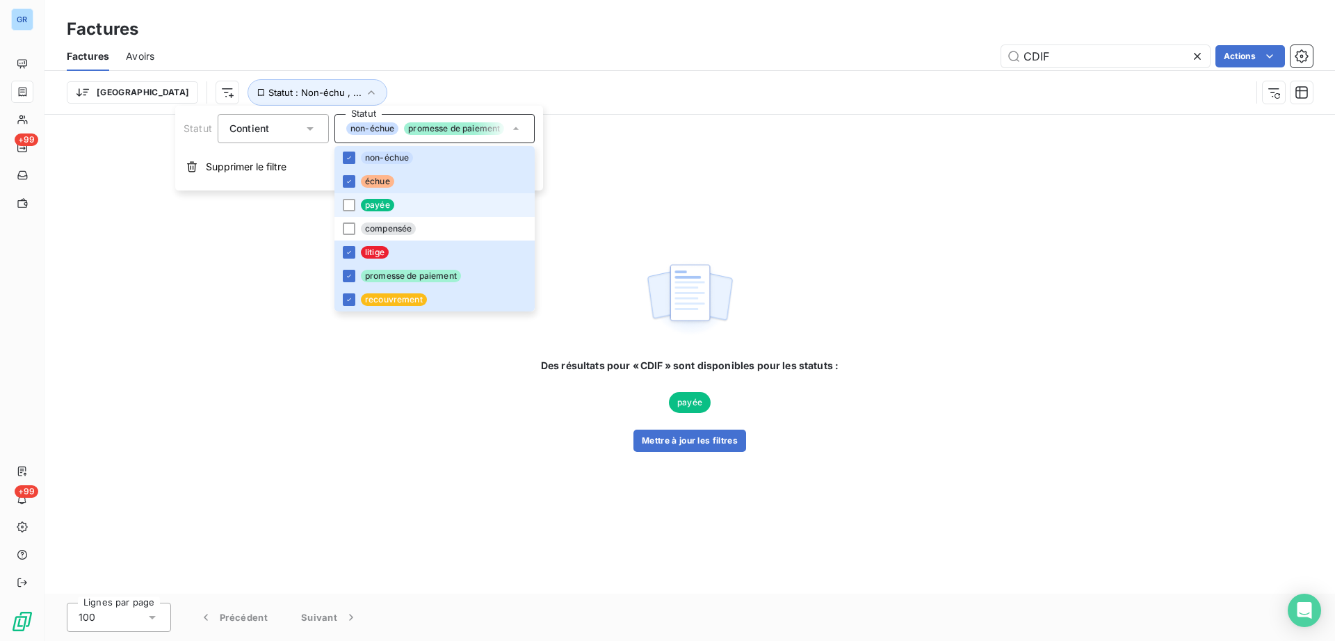
click at [386, 209] on span "payée" at bounding box center [377, 205] width 33 height 13
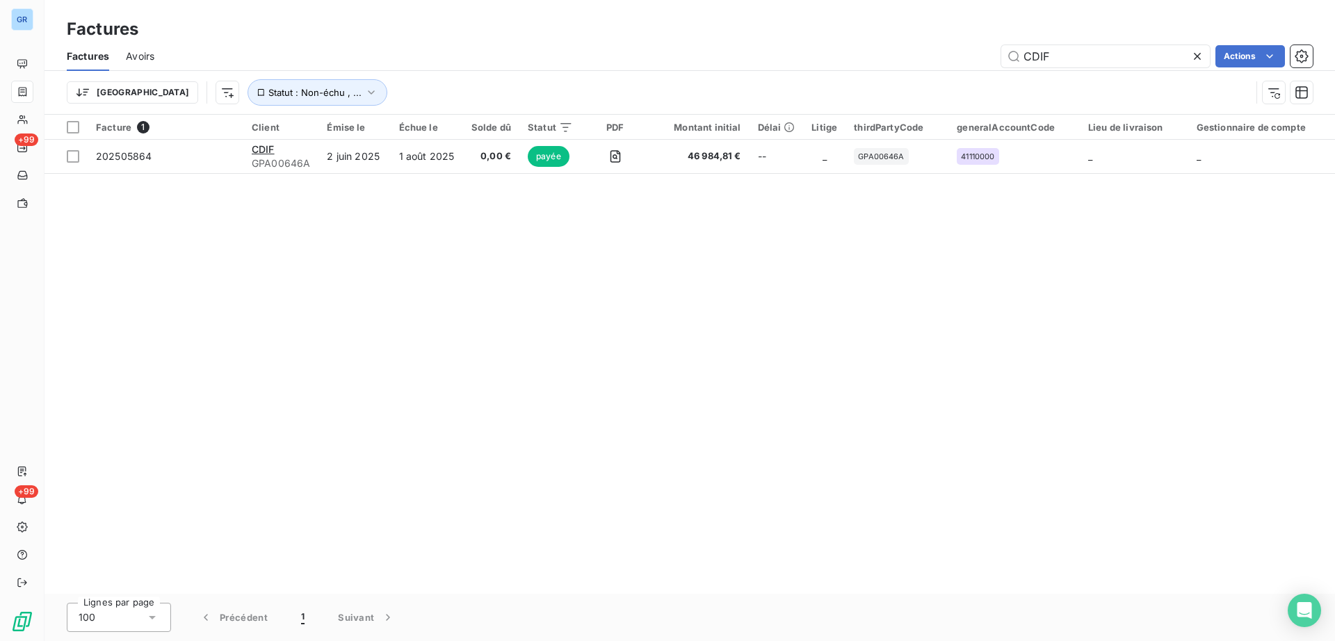
click at [731, 22] on div "Factures" at bounding box center [689, 29] width 1290 height 25
drag, startPoint x: 1046, startPoint y: 60, endPoint x: 792, endPoint y: 53, distance: 253.9
click at [792, 53] on div "CDIF Actions" at bounding box center [741, 56] width 1141 height 22
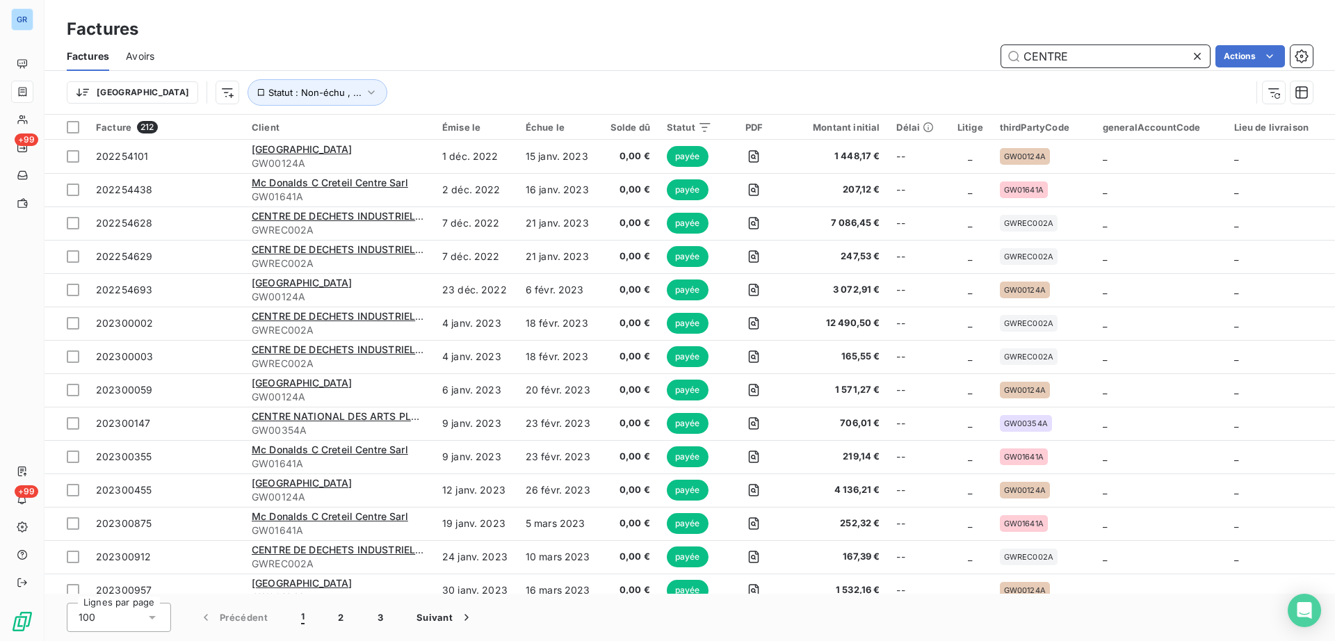
type input "CENTRE"
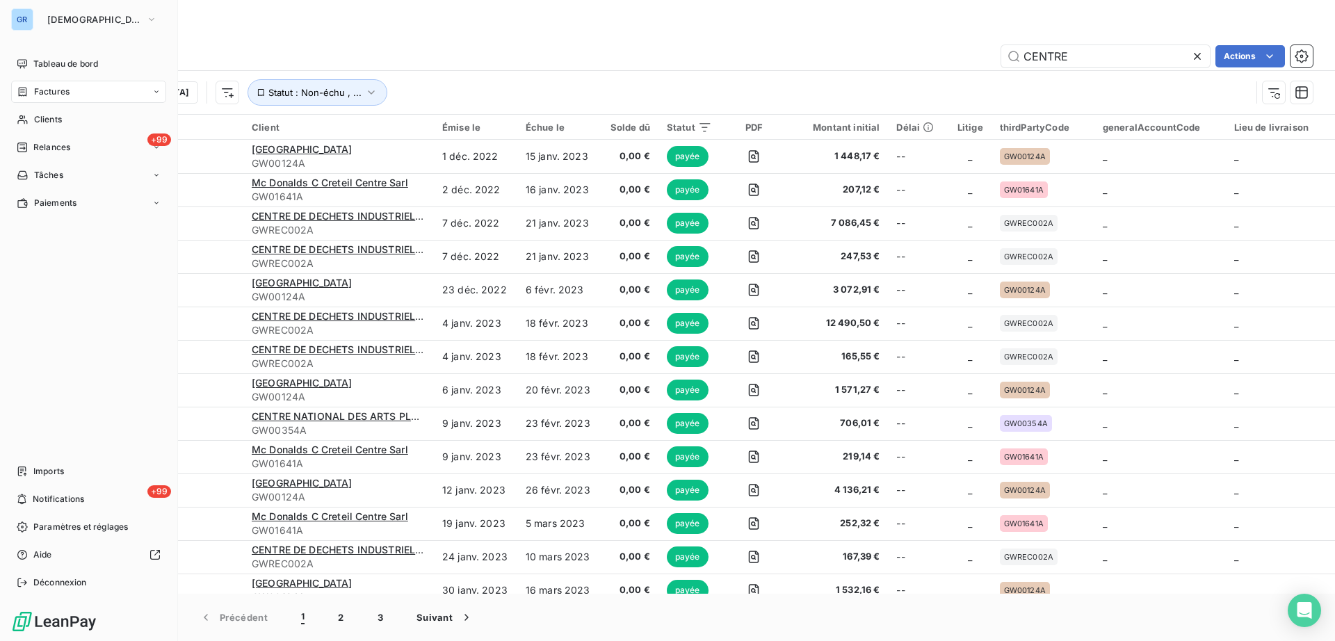
click at [29, 14] on div "GR" at bounding box center [22, 19] width 22 height 22
click at [68, 15] on span "[DEMOGRAPHIC_DATA]" at bounding box center [93, 19] width 93 height 11
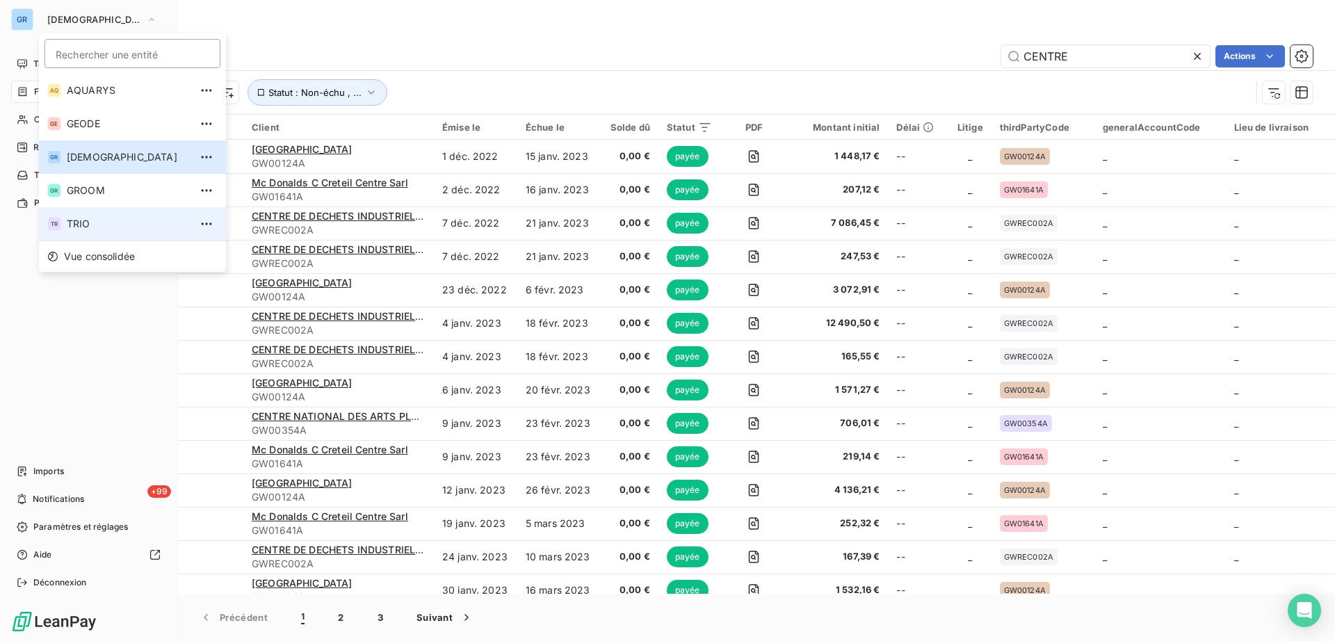
click at [81, 222] on span "TRIO" at bounding box center [128, 224] width 123 height 14
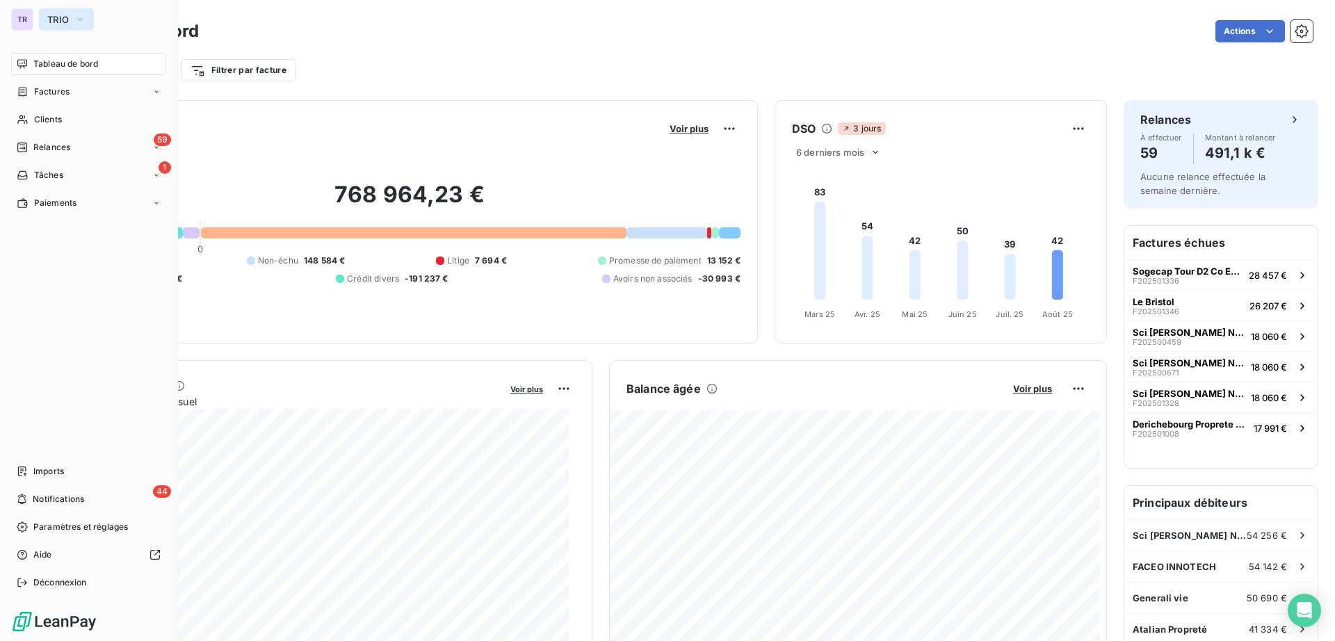
click at [51, 15] on span "TRIO" at bounding box center [58, 19] width 22 height 11
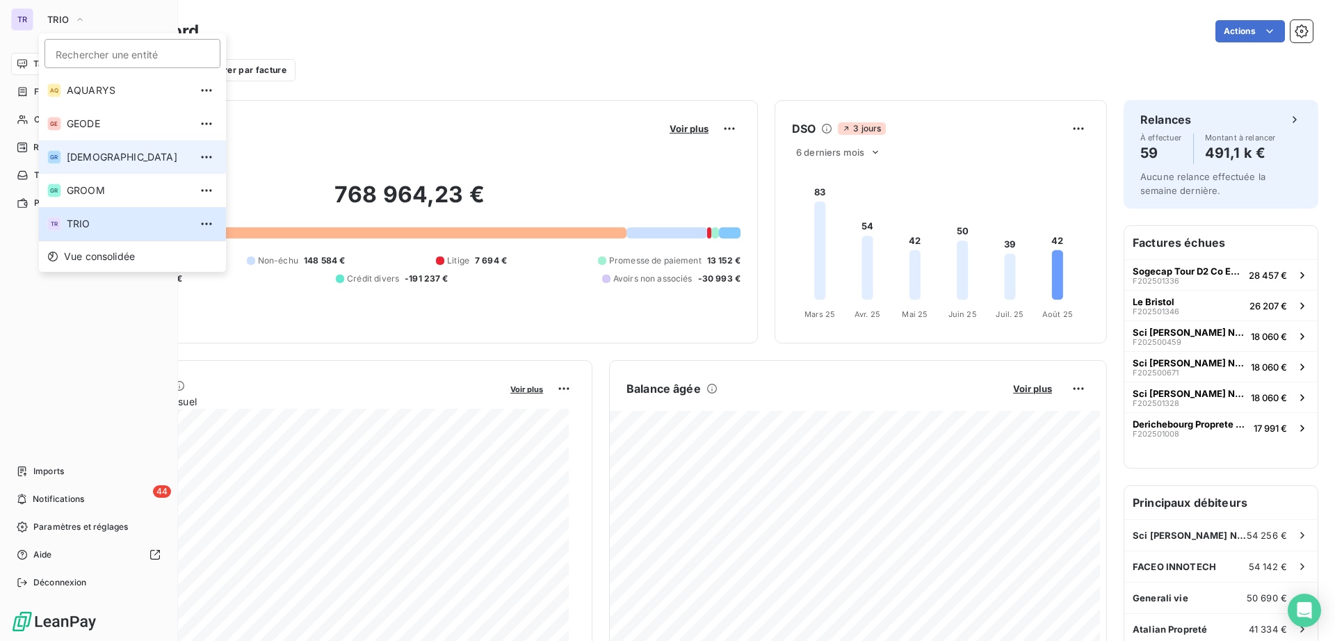
click at [96, 152] on span "[DEMOGRAPHIC_DATA]" at bounding box center [128, 157] width 123 height 14
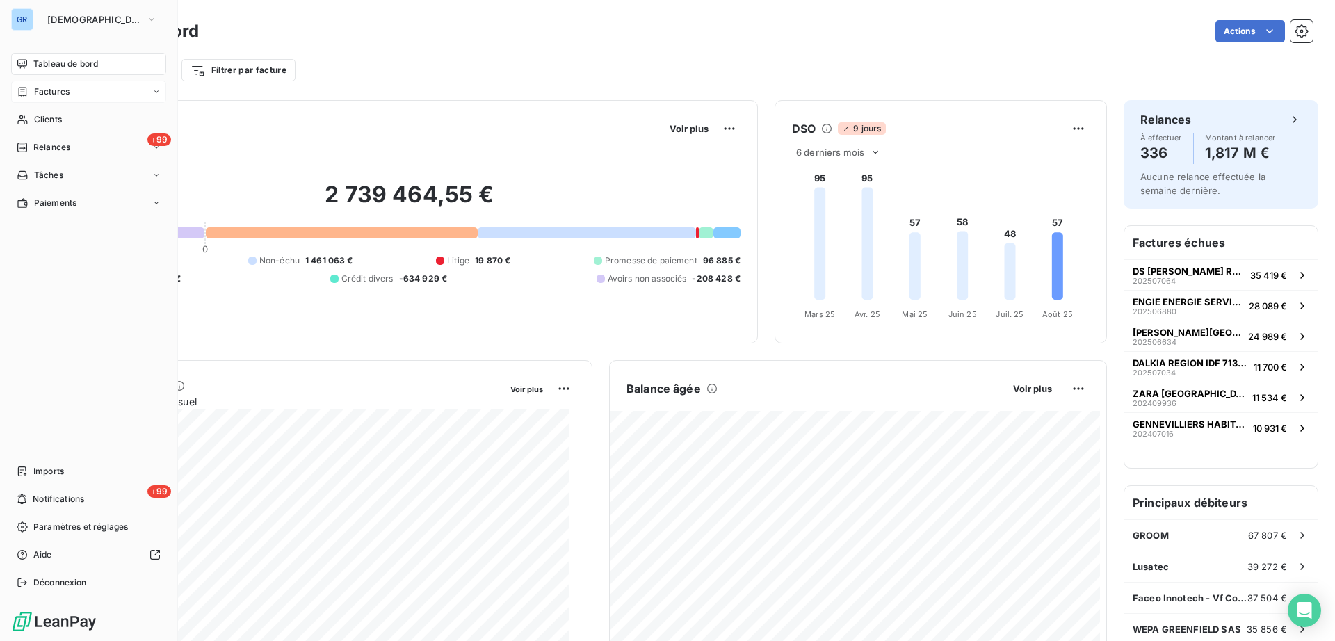
click at [53, 87] on span "Factures" at bounding box center [51, 92] width 35 height 13
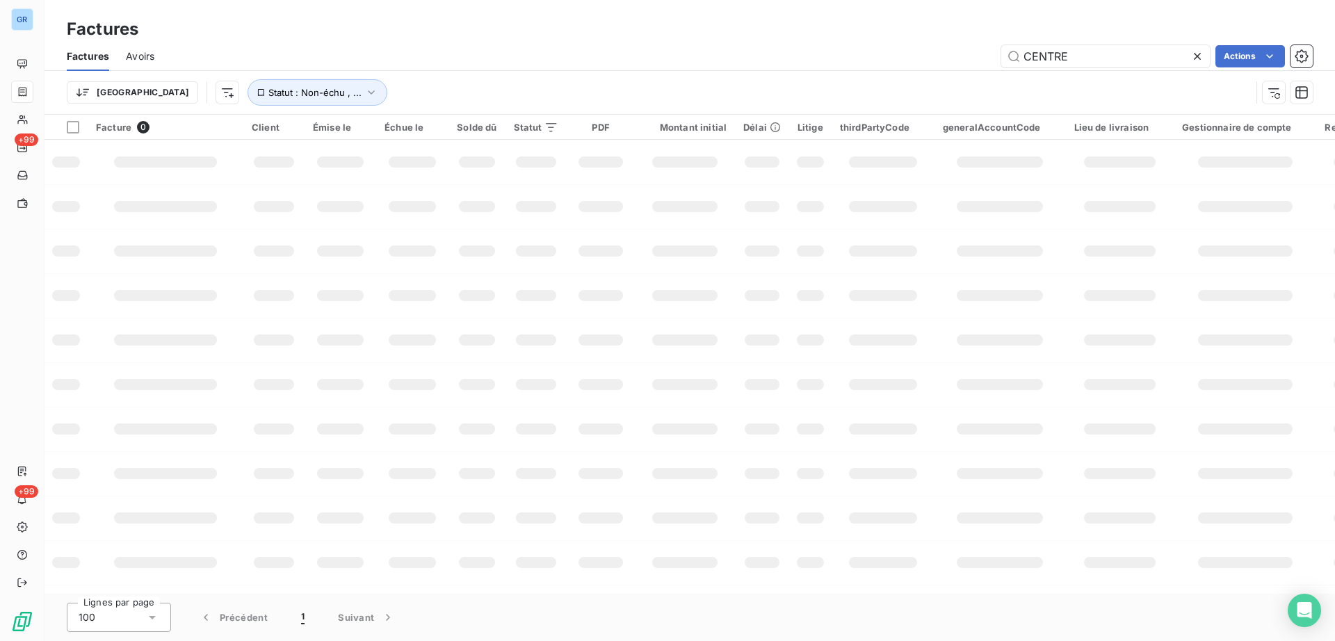
drag, startPoint x: 1130, startPoint y: 54, endPoint x: 731, endPoint y: 31, distance: 400.4
click at [731, 31] on div "Factures Factures Avoirs CENTRE Actions Trier Statut : Non-échu , ..." at bounding box center [689, 57] width 1290 height 115
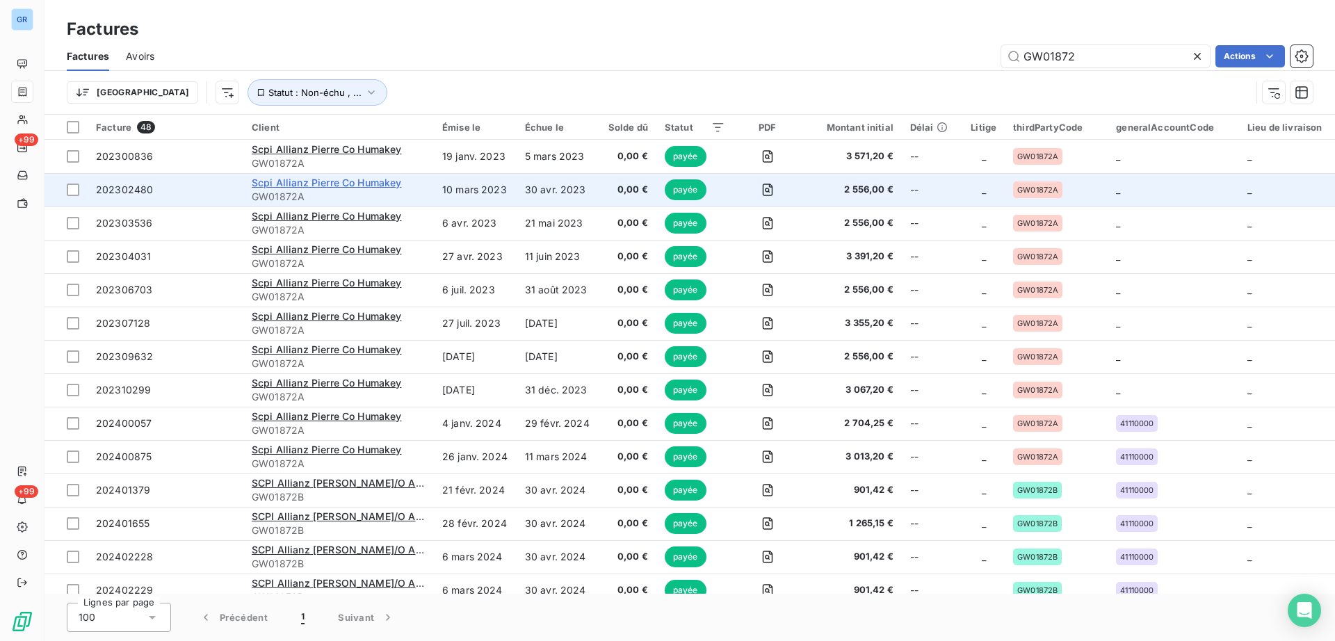
type input "GW01872"
click at [325, 183] on span "Scpi Allianz Pierre Co Humakey" at bounding box center [327, 183] width 150 height 12
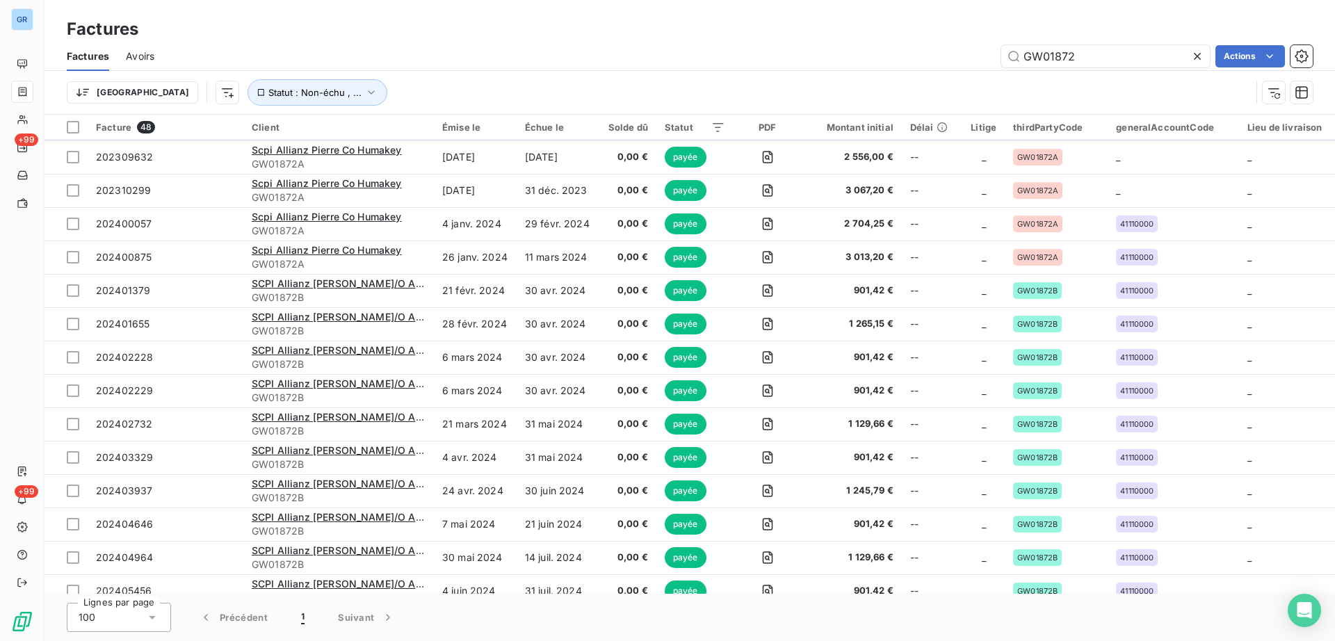
scroll to position [261, 0]
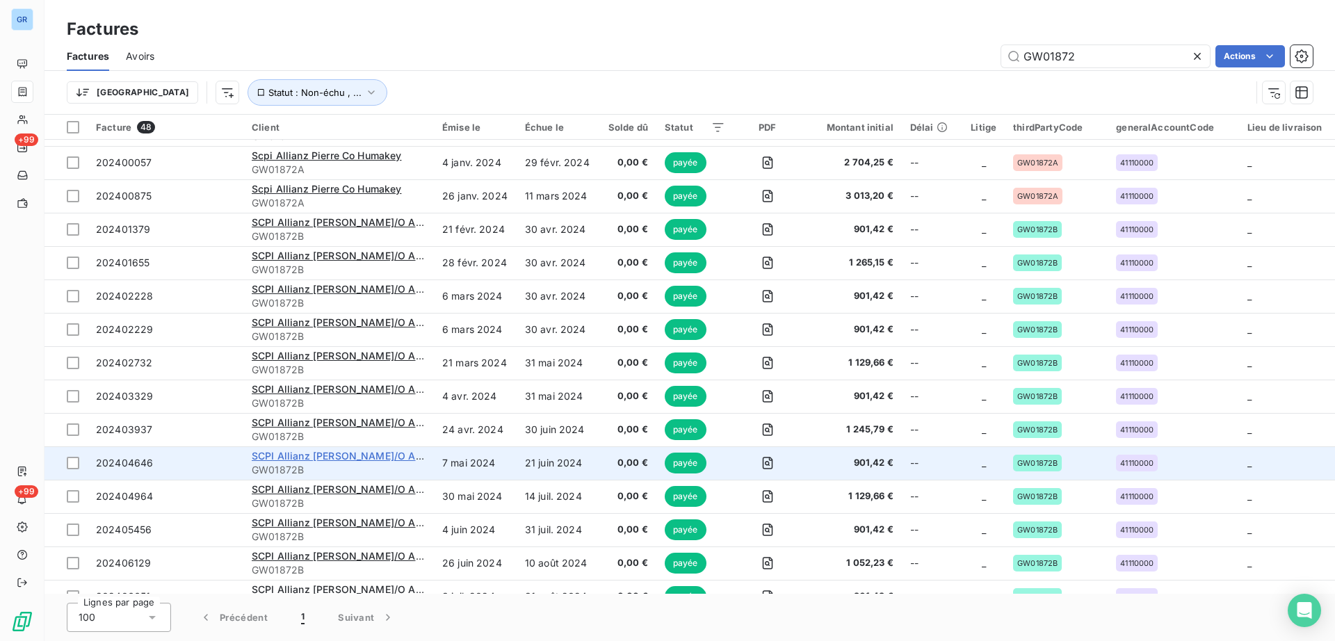
click at [323, 456] on span "SCPI Allianz Pierre C/O Allianz Immovalor" at bounding box center [372, 456] width 241 height 12
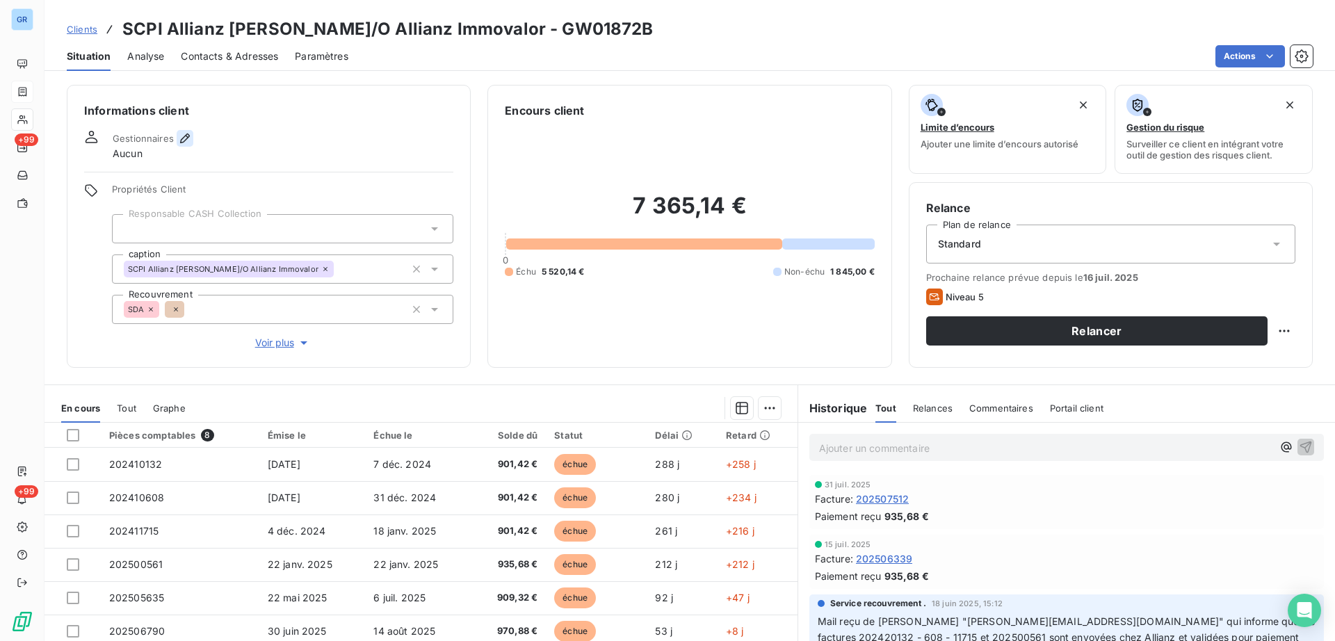
click at [186, 132] on icon "button" at bounding box center [185, 138] width 14 height 14
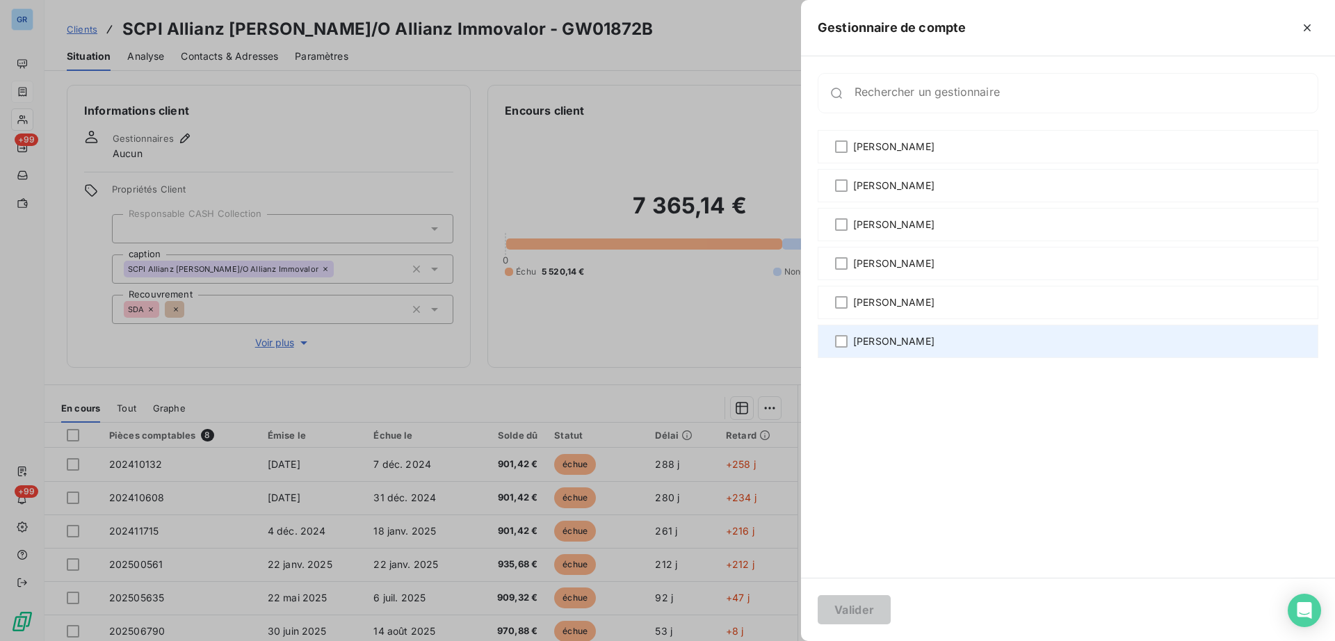
click at [868, 343] on span "Sixtine Lépine" at bounding box center [893, 341] width 81 height 14
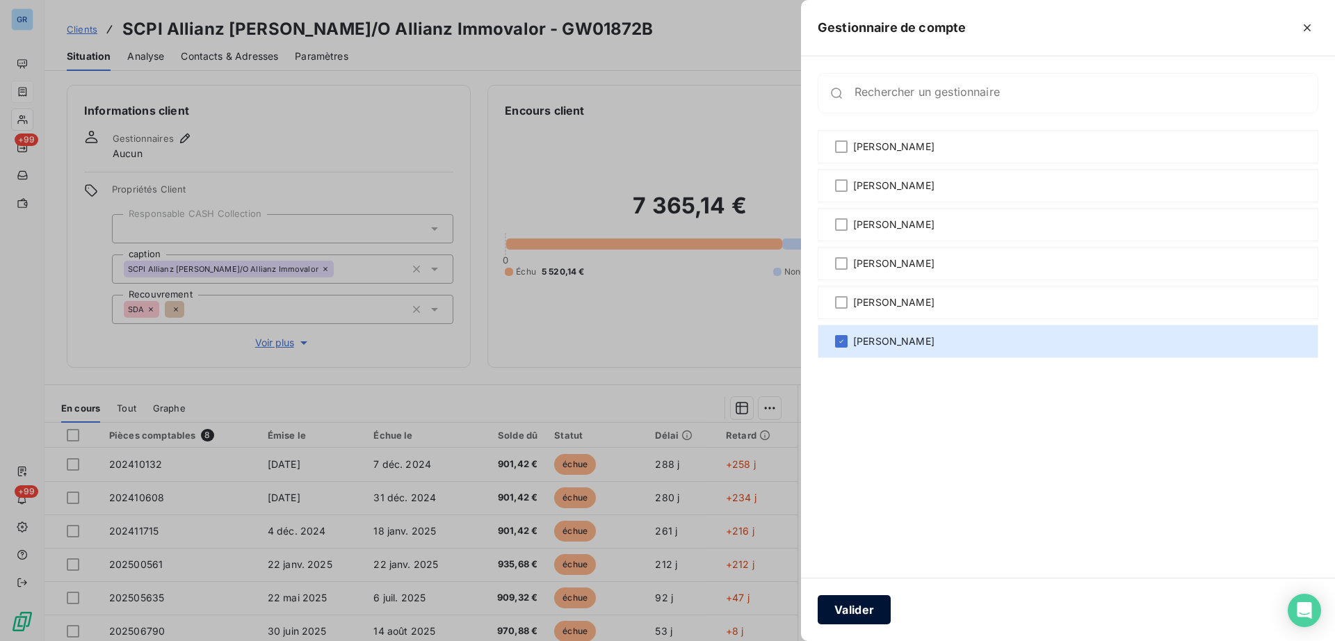
click at [863, 606] on button "Valider" at bounding box center [854, 609] width 73 height 29
